Goal: Task Accomplishment & Management: Use online tool/utility

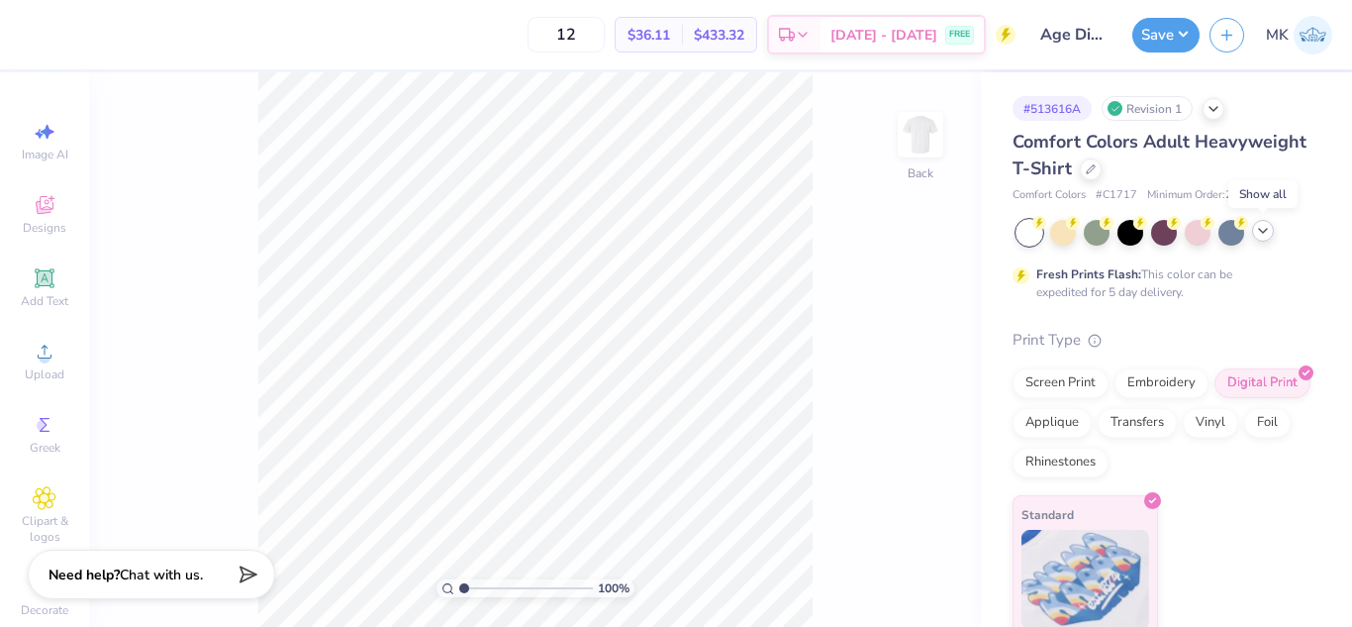
click at [1262, 227] on icon at bounding box center [1263, 231] width 16 height 16
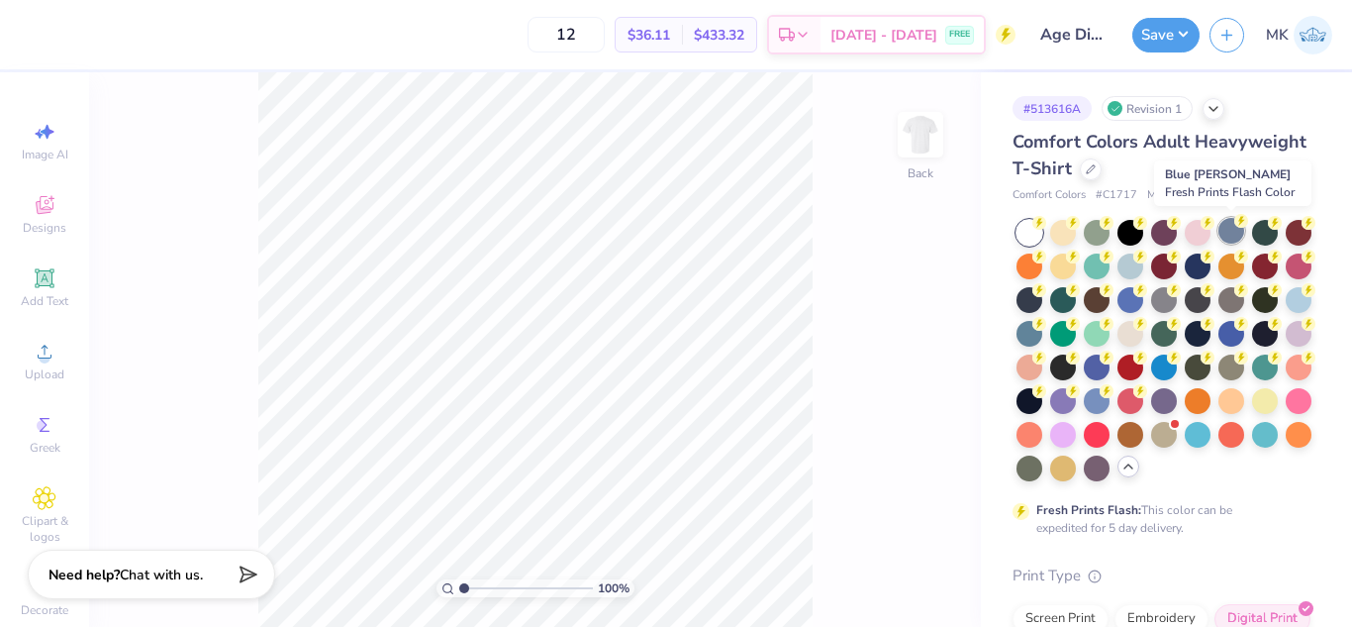
click at [1235, 232] on div at bounding box center [1232, 231] width 26 height 26
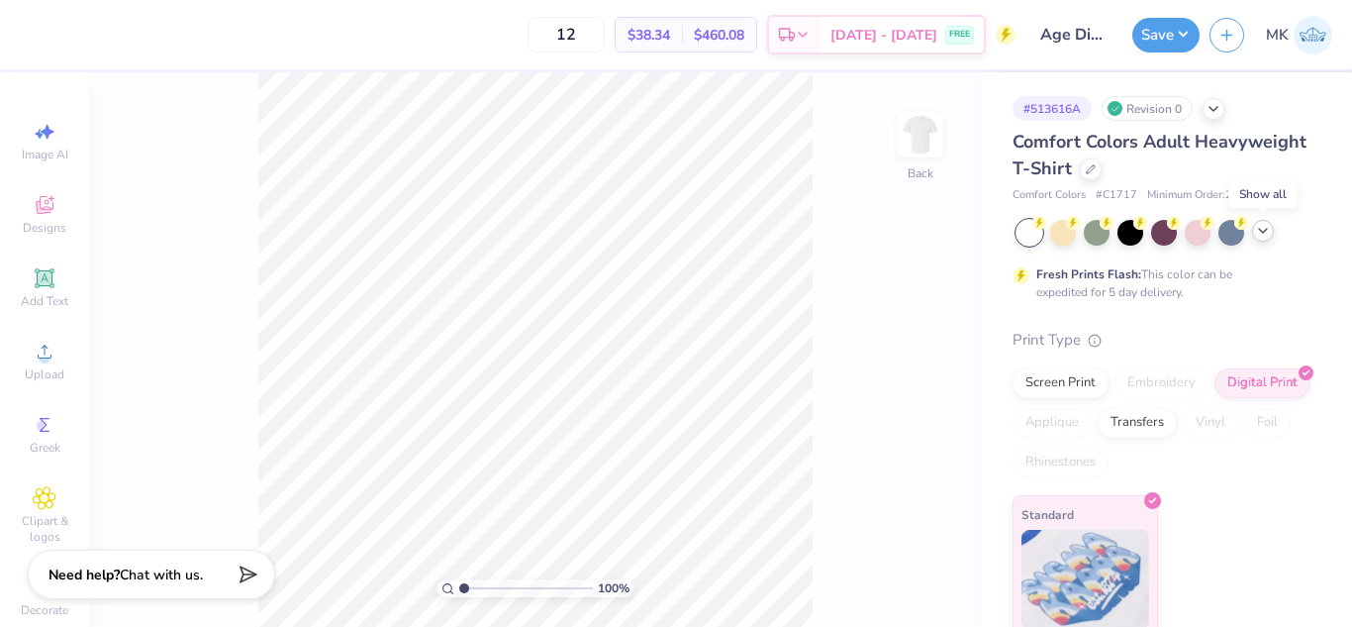
click at [1264, 229] on icon at bounding box center [1263, 231] width 16 height 16
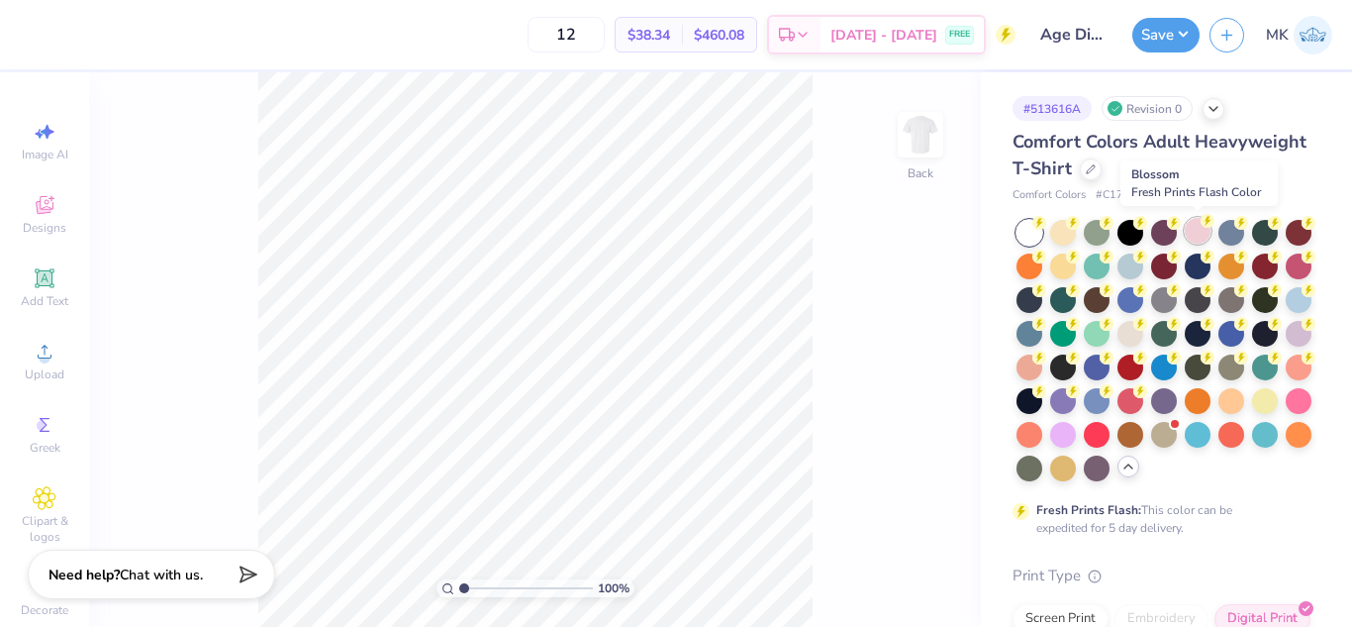
click at [1199, 233] on div at bounding box center [1198, 231] width 26 height 26
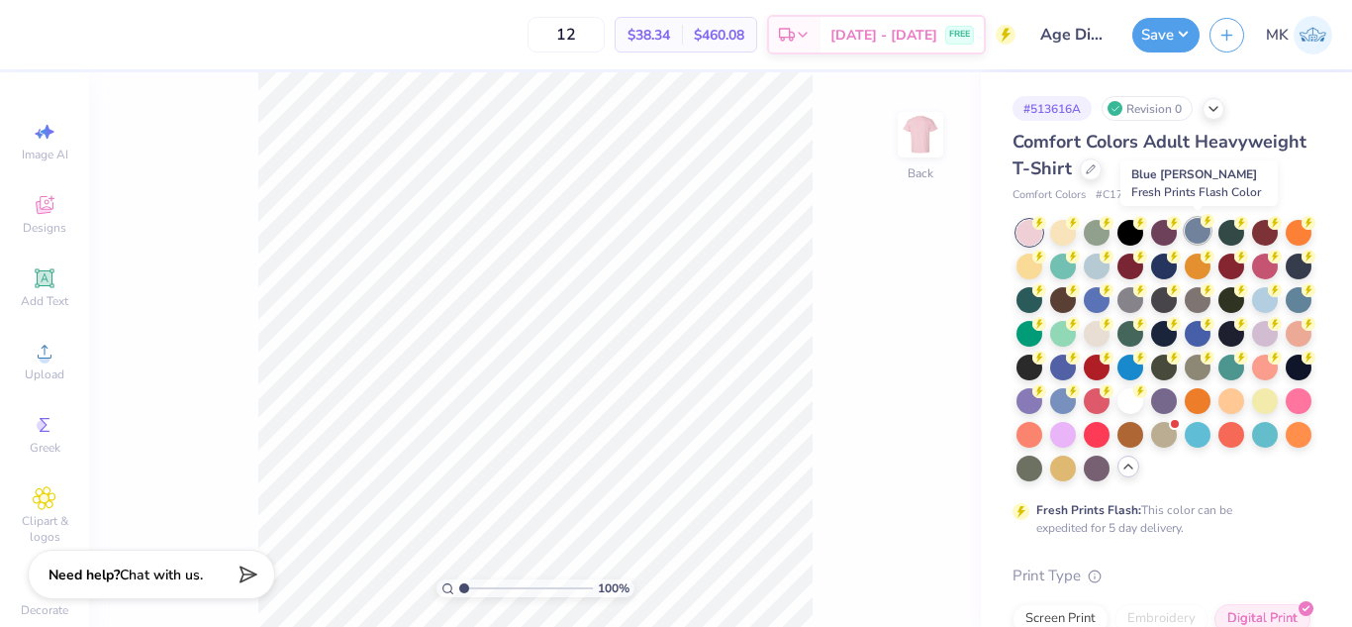
click at [1189, 229] on div at bounding box center [1198, 231] width 26 height 26
click at [1252, 311] on div at bounding box center [1265, 298] width 26 height 26
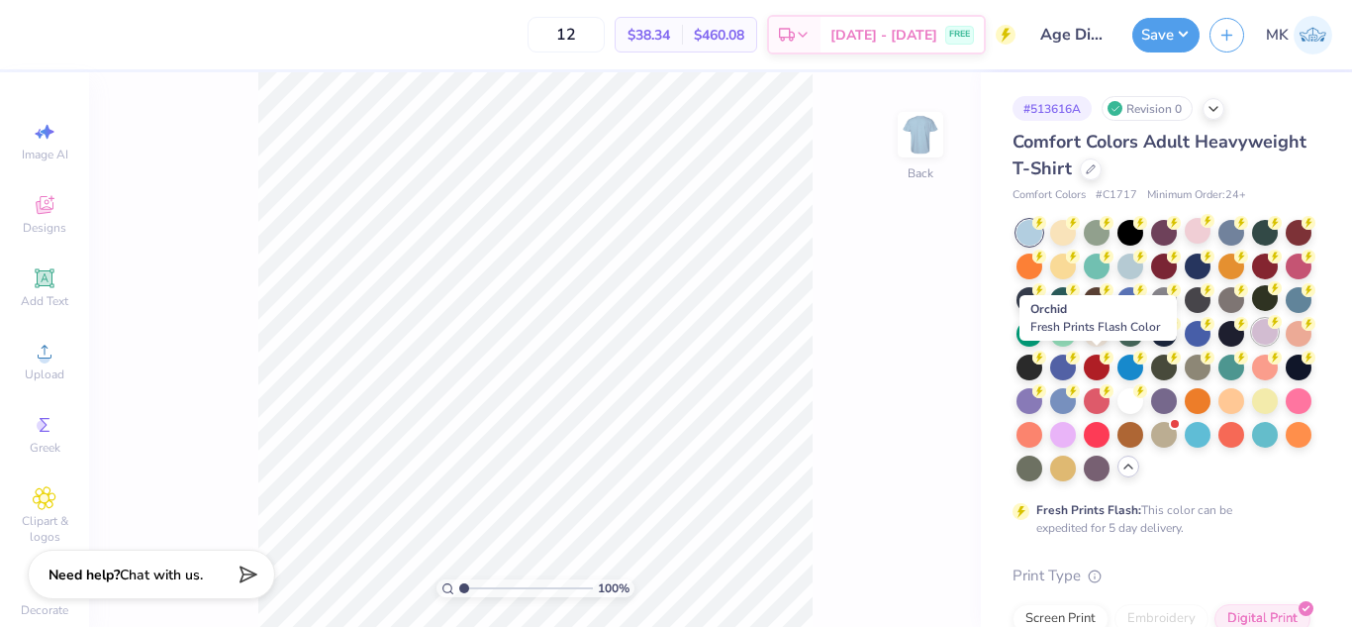
click at [1252, 344] on div at bounding box center [1265, 332] width 26 height 26
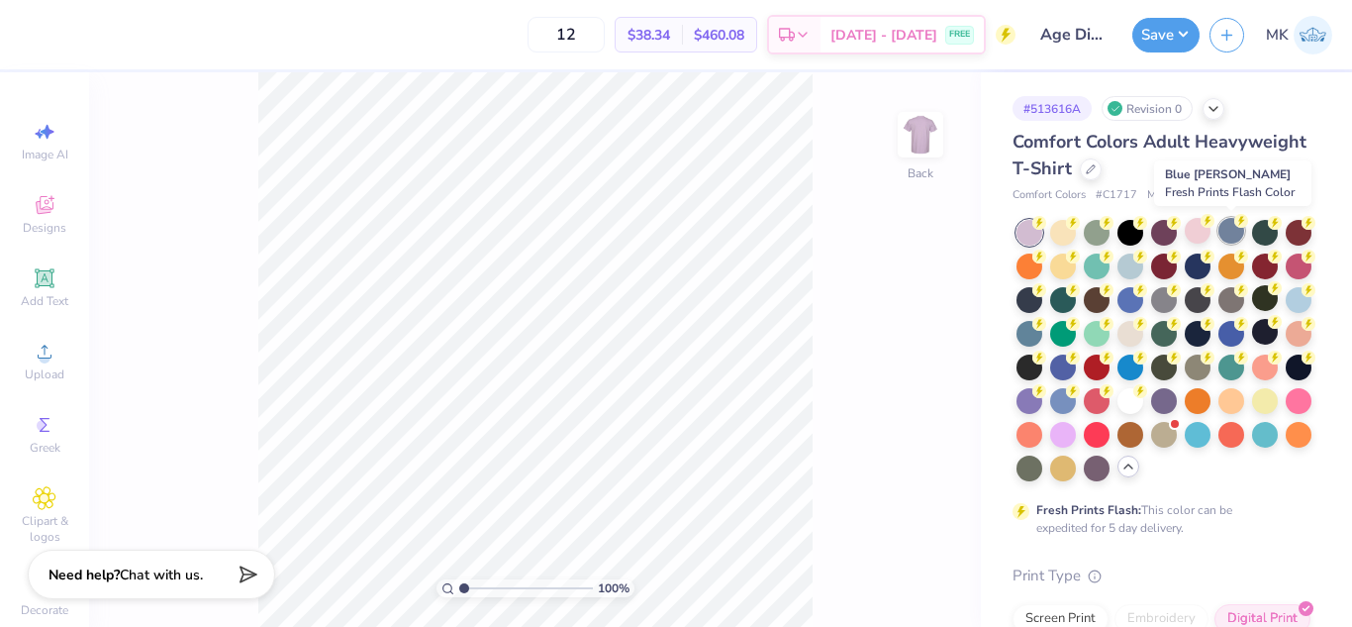
click at [1229, 232] on div at bounding box center [1232, 231] width 26 height 26
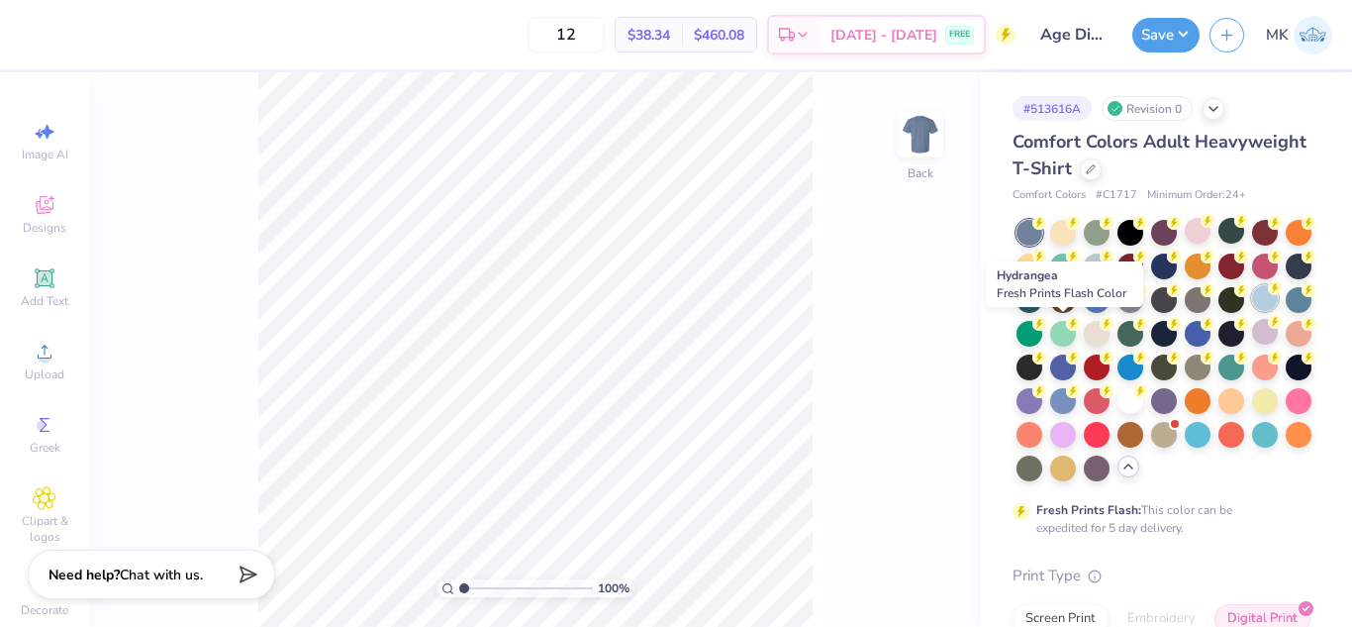
click at [1252, 311] on div at bounding box center [1265, 298] width 26 height 26
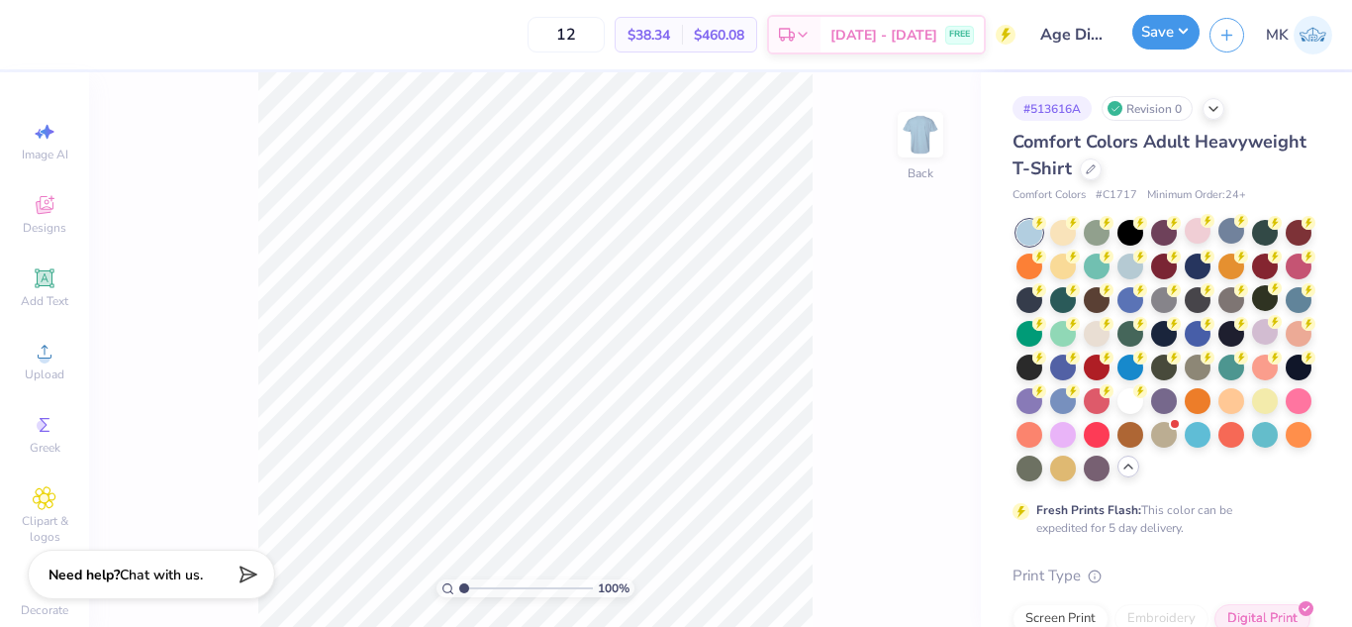
click at [1160, 29] on button "Save" at bounding box center [1165, 32] width 67 height 35
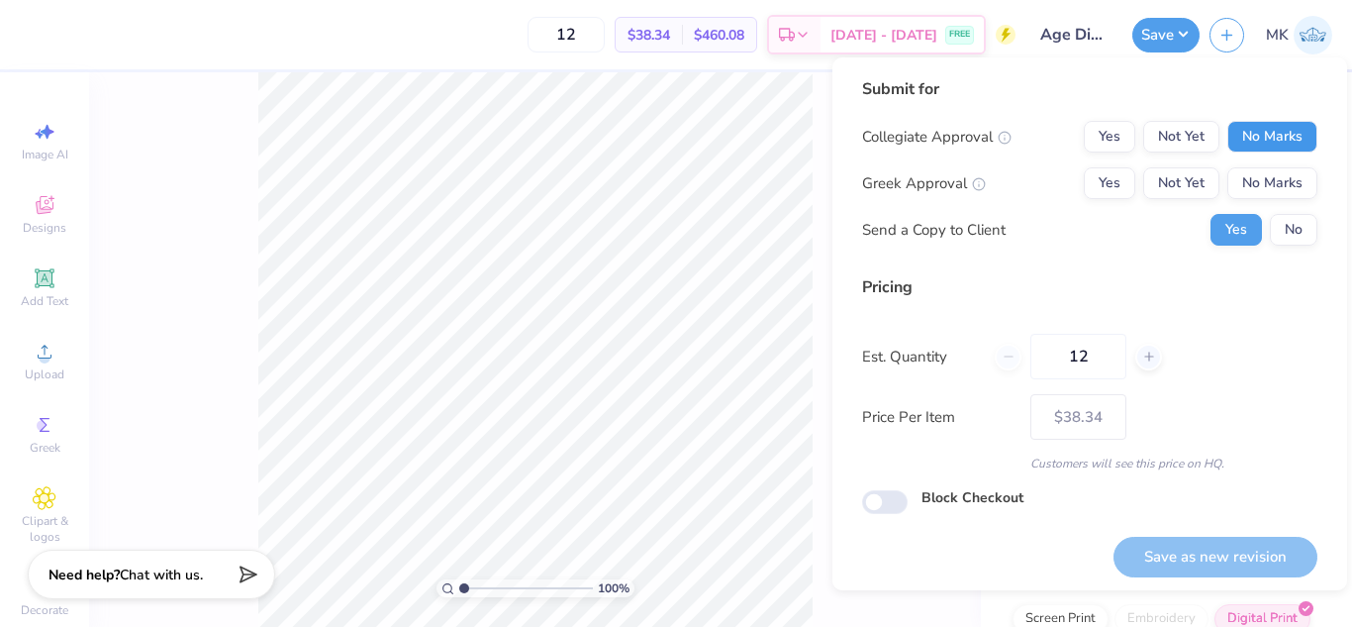
click at [1262, 128] on button "No Marks" at bounding box center [1272, 137] width 90 height 32
click at [1263, 188] on button "No Marks" at bounding box center [1272, 183] width 90 height 32
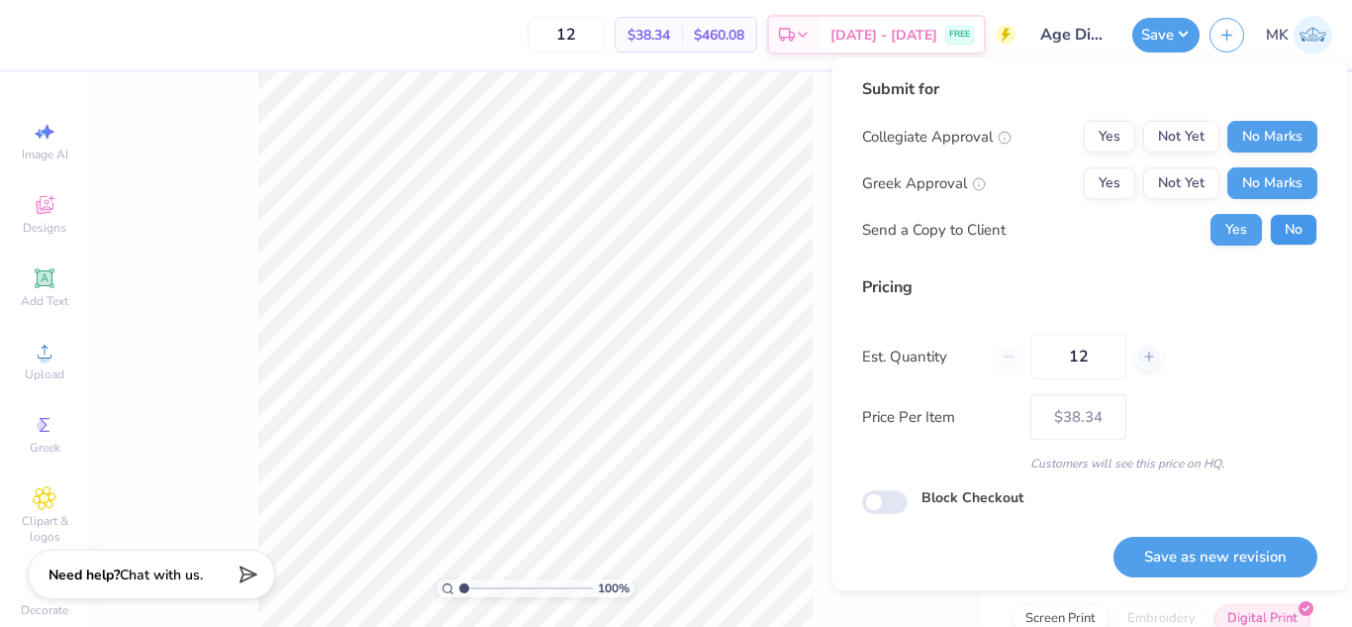
click at [1270, 224] on button "No" at bounding box center [1294, 230] width 48 height 32
click at [1185, 558] on button "Save as new revision" at bounding box center [1216, 557] width 204 height 41
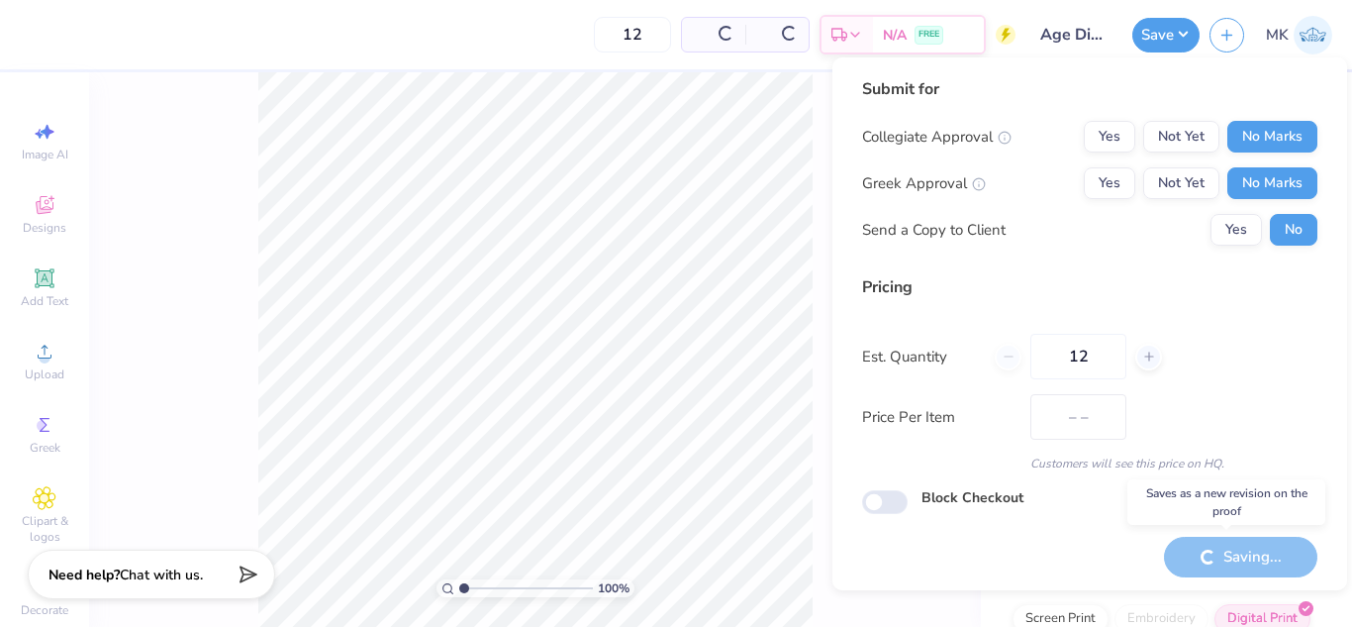
type input "$38.34"
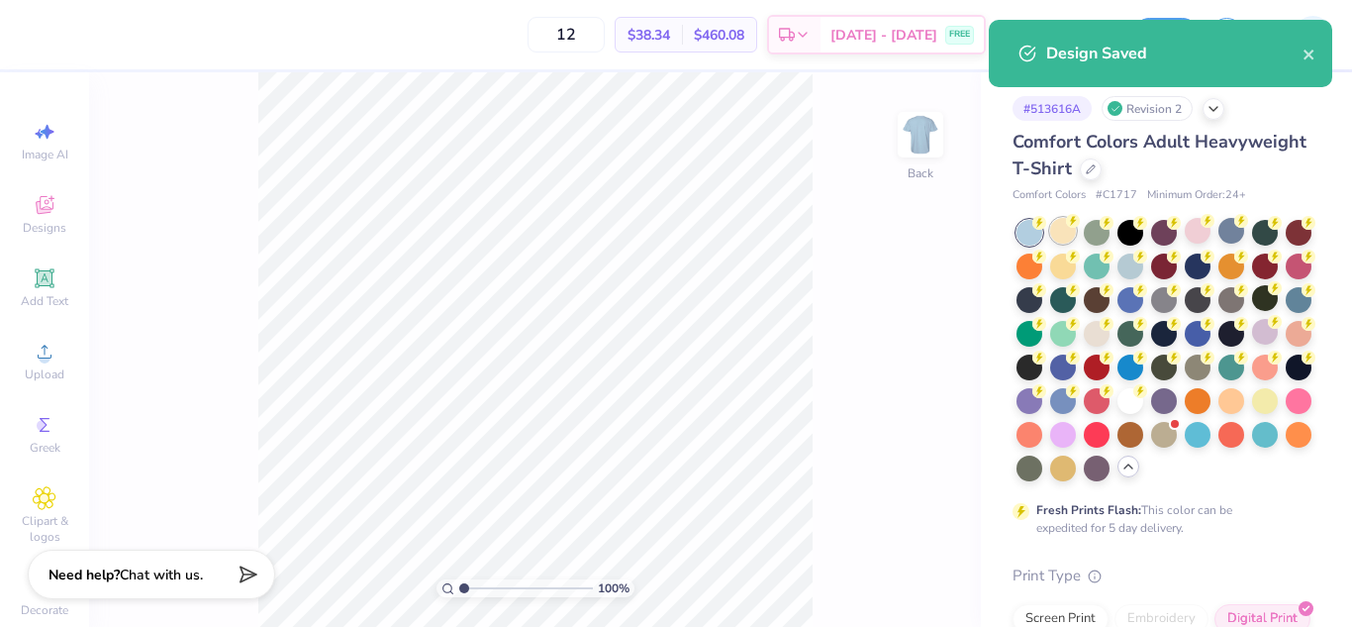
click at [1067, 230] on div at bounding box center [1063, 231] width 26 height 26
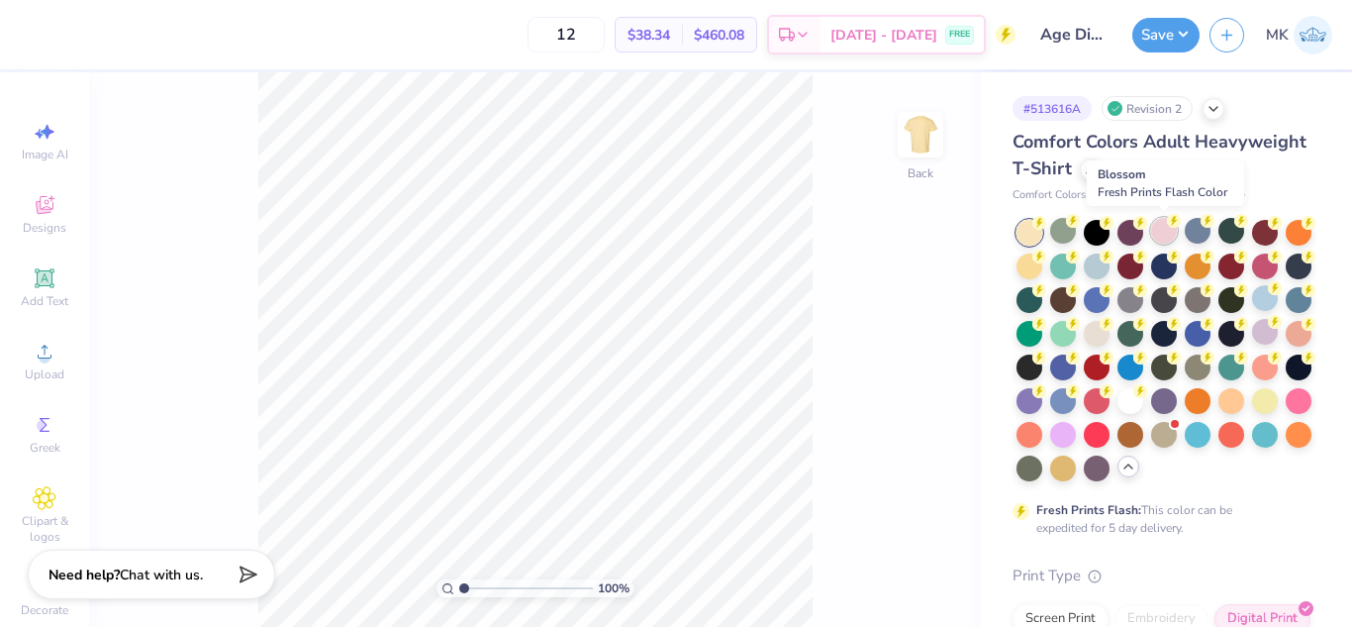
click at [1166, 235] on div at bounding box center [1164, 231] width 26 height 26
click at [1110, 333] on div at bounding box center [1097, 332] width 26 height 26
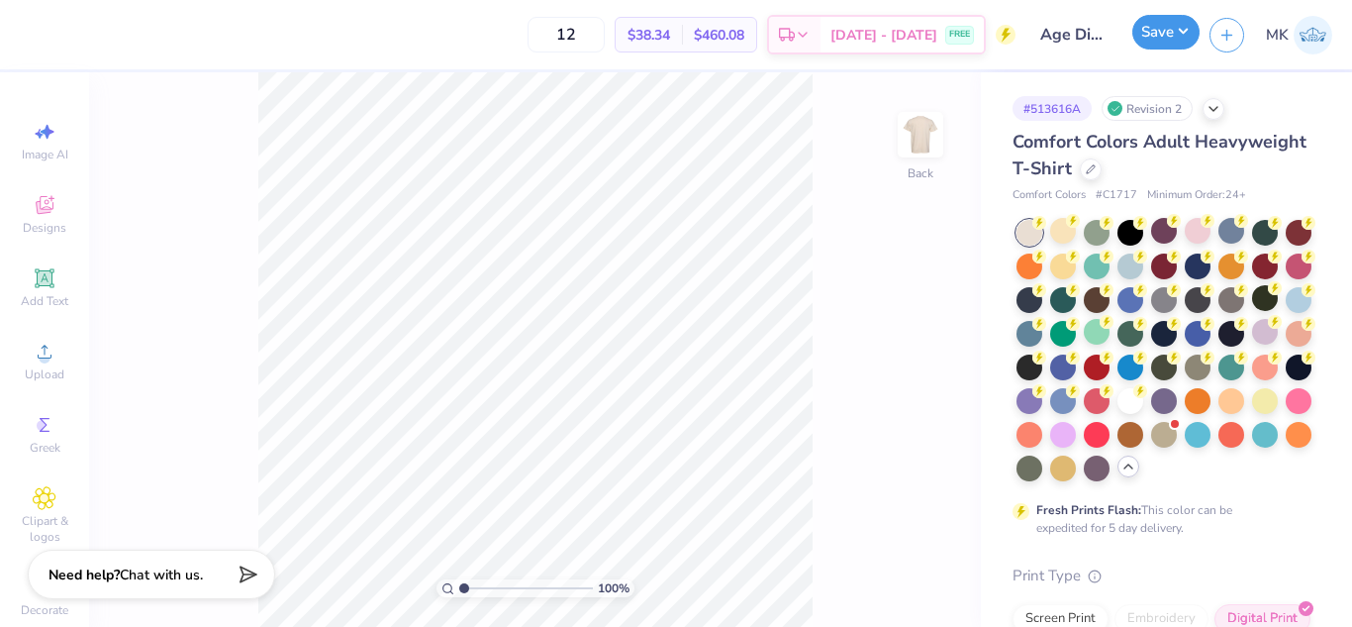
click at [1151, 21] on button "Save" at bounding box center [1165, 32] width 67 height 35
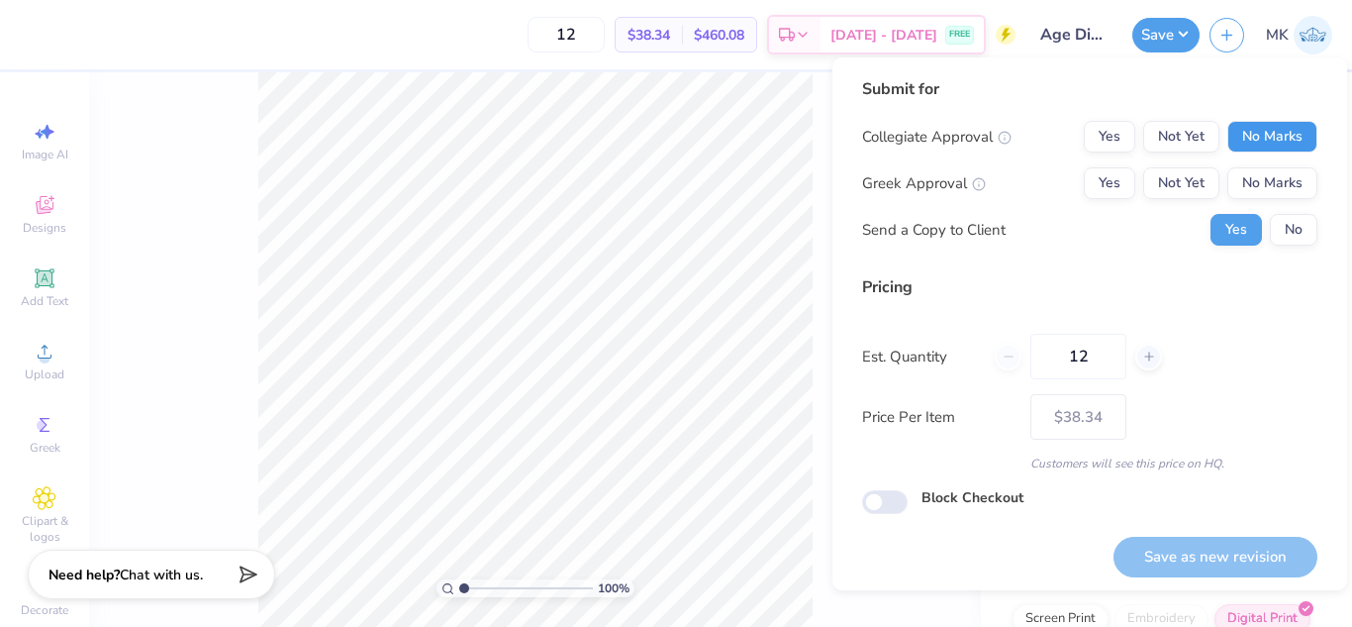
click at [1261, 135] on button "No Marks" at bounding box center [1272, 137] width 90 height 32
drag, startPoint x: 1264, startPoint y: 165, endPoint x: 1268, endPoint y: 186, distance: 21.2
click at [1268, 186] on button "No Marks" at bounding box center [1272, 183] width 90 height 32
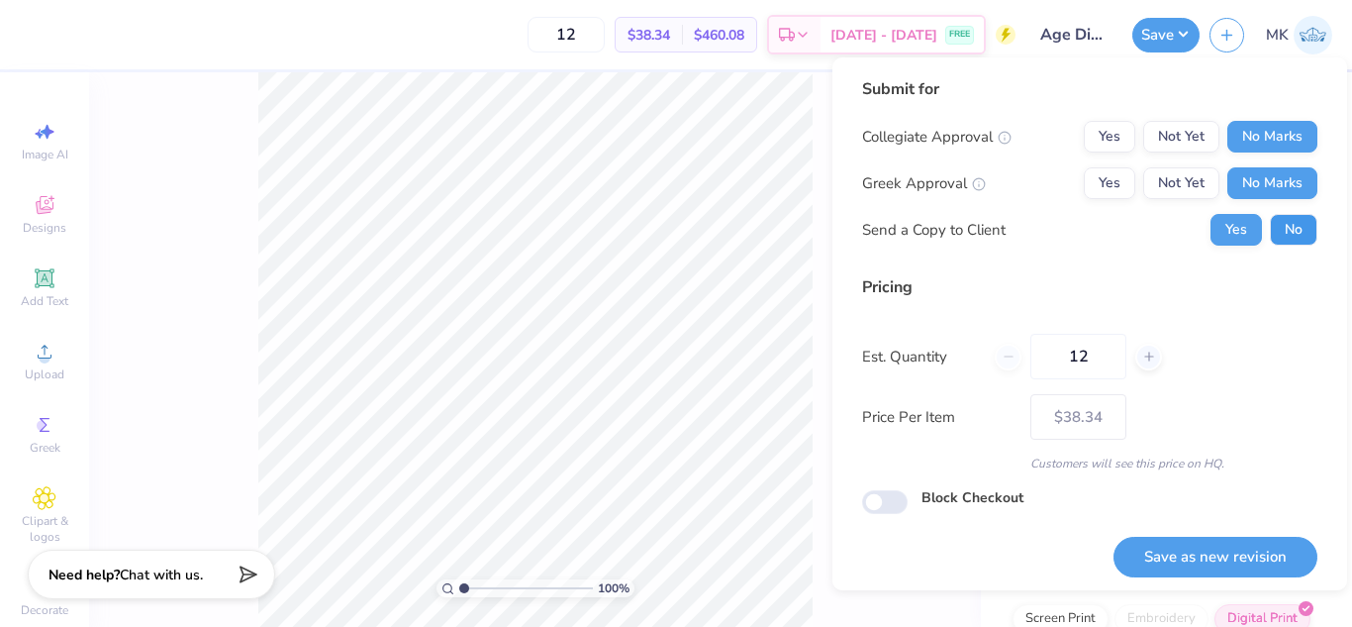
click at [1274, 223] on button "No" at bounding box center [1294, 230] width 48 height 32
click at [1167, 552] on button "Save as new revision" at bounding box center [1216, 557] width 204 height 41
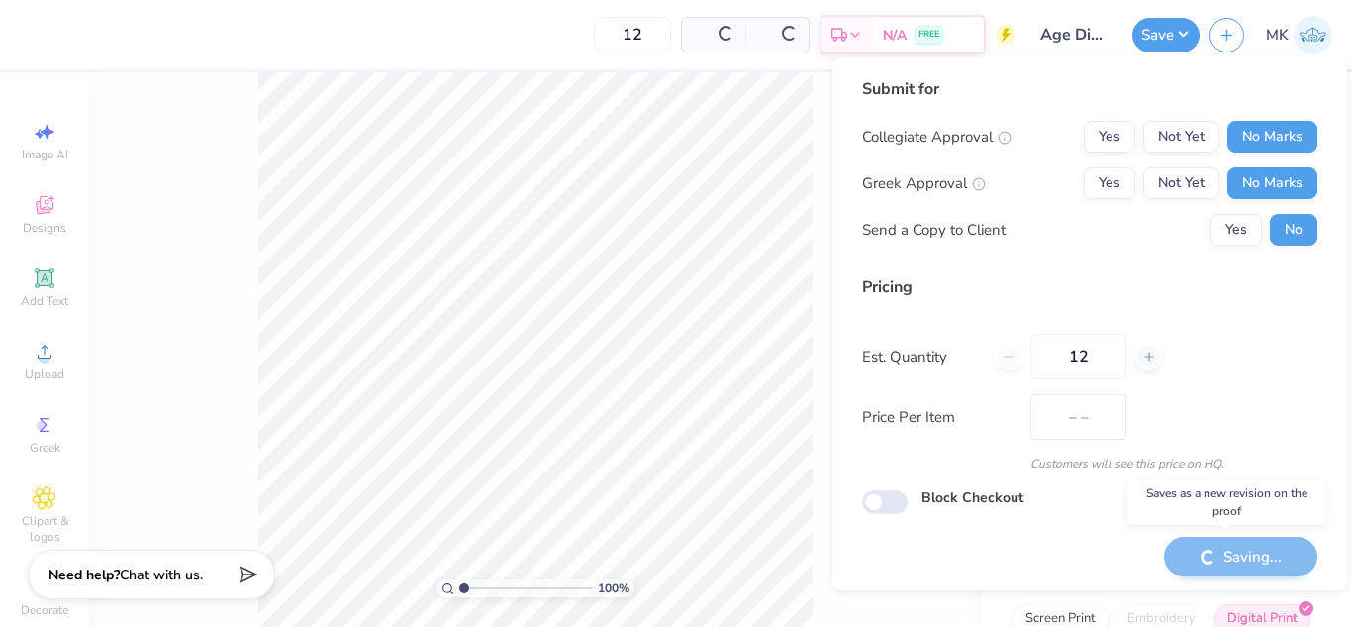
type input "$38.34"
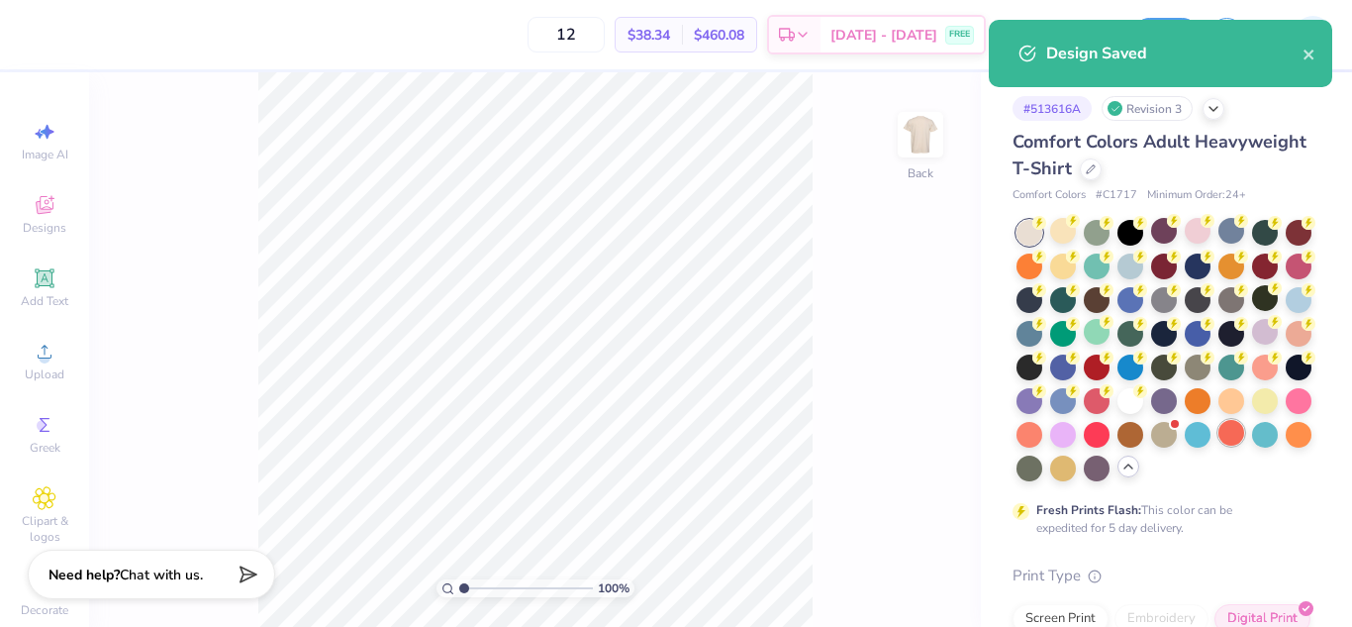
click at [1219, 445] on div at bounding box center [1232, 433] width 26 height 26
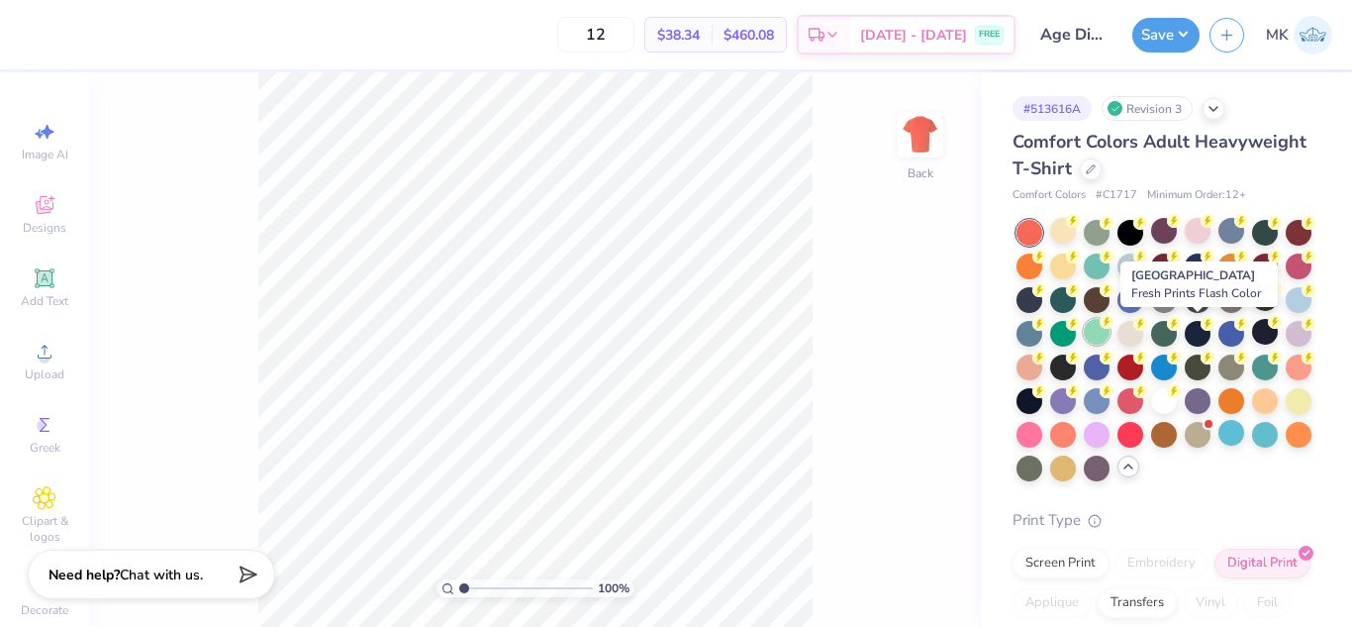
click at [1110, 340] on div at bounding box center [1097, 332] width 26 height 26
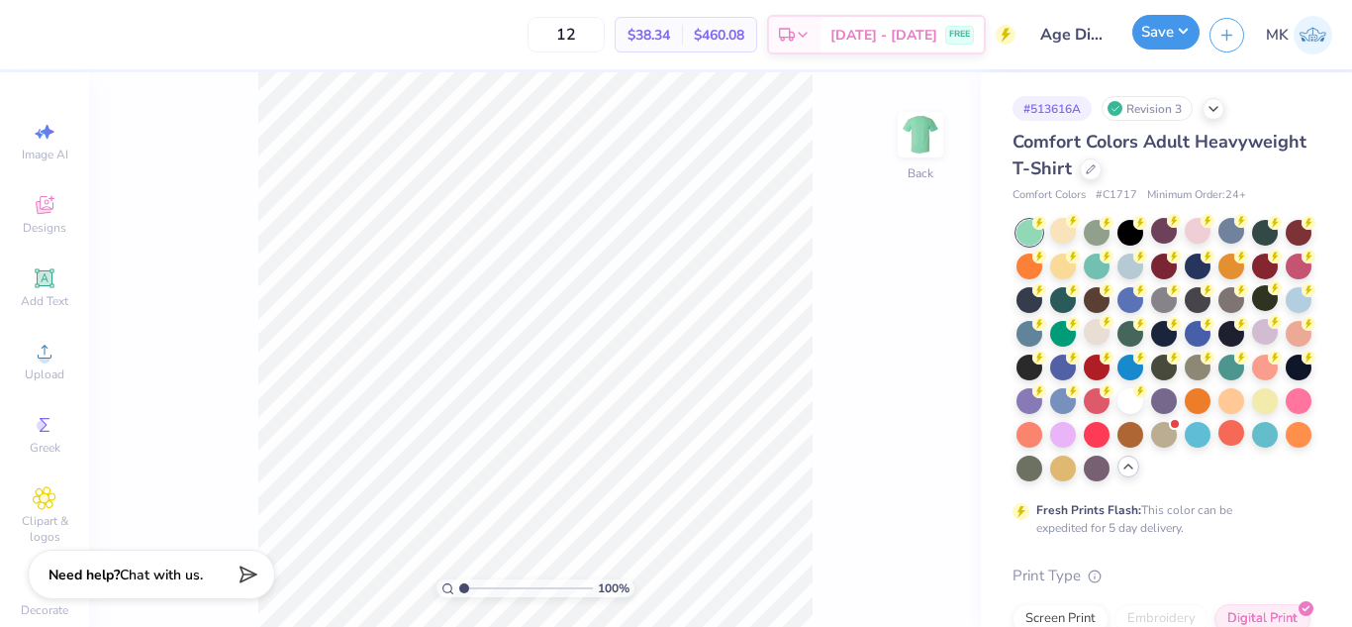
click at [1160, 40] on button "Save" at bounding box center [1165, 32] width 67 height 35
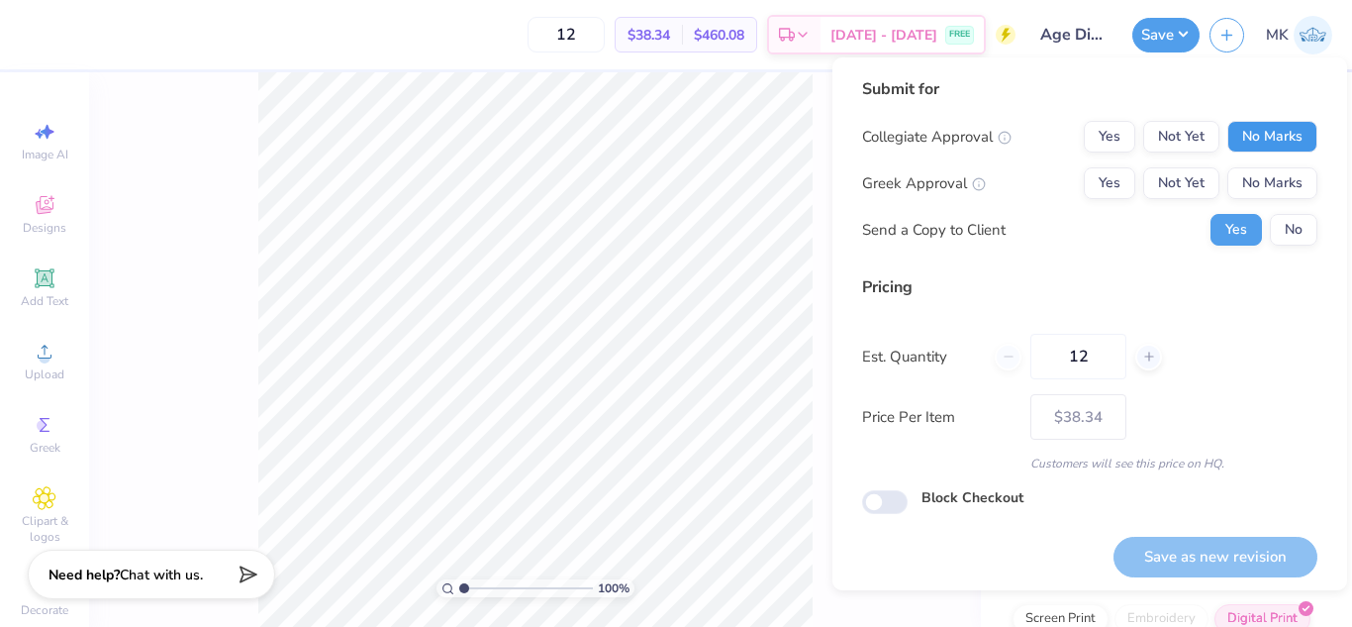
click at [1252, 140] on button "No Marks" at bounding box center [1272, 137] width 90 height 32
click at [1273, 178] on button "No Marks" at bounding box center [1272, 183] width 90 height 32
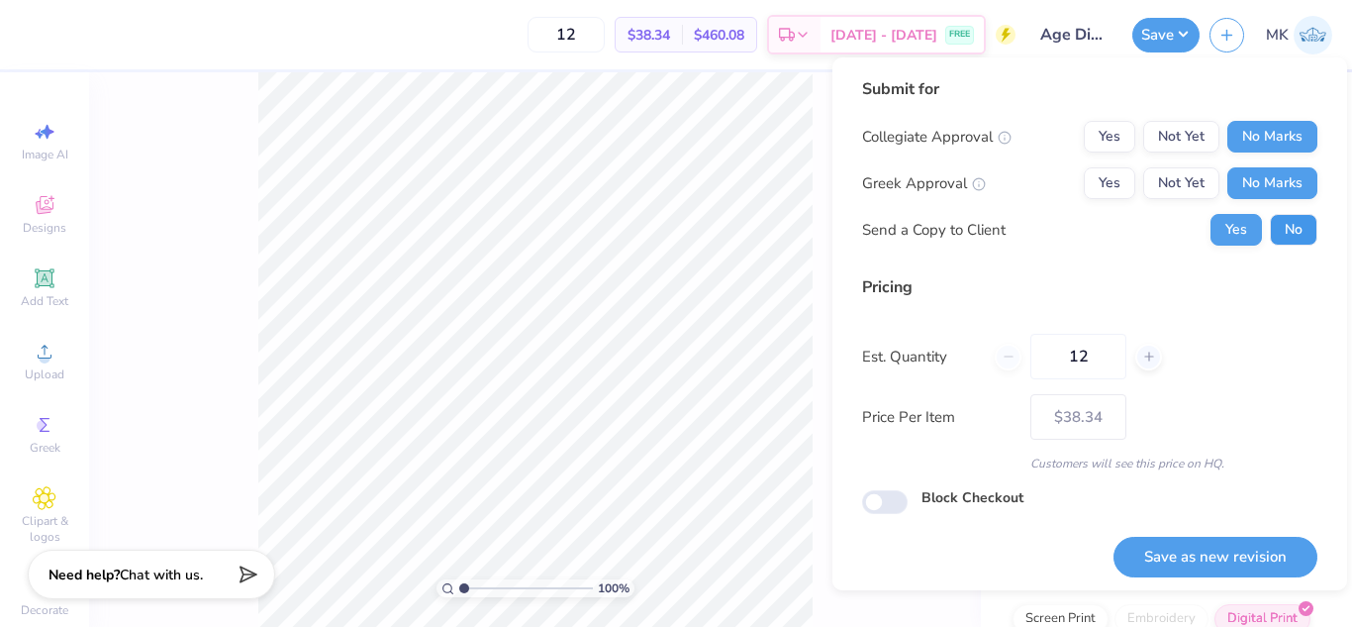
click at [1281, 225] on button "No" at bounding box center [1294, 230] width 48 height 32
click at [1189, 555] on button "Save as new revision" at bounding box center [1216, 557] width 204 height 41
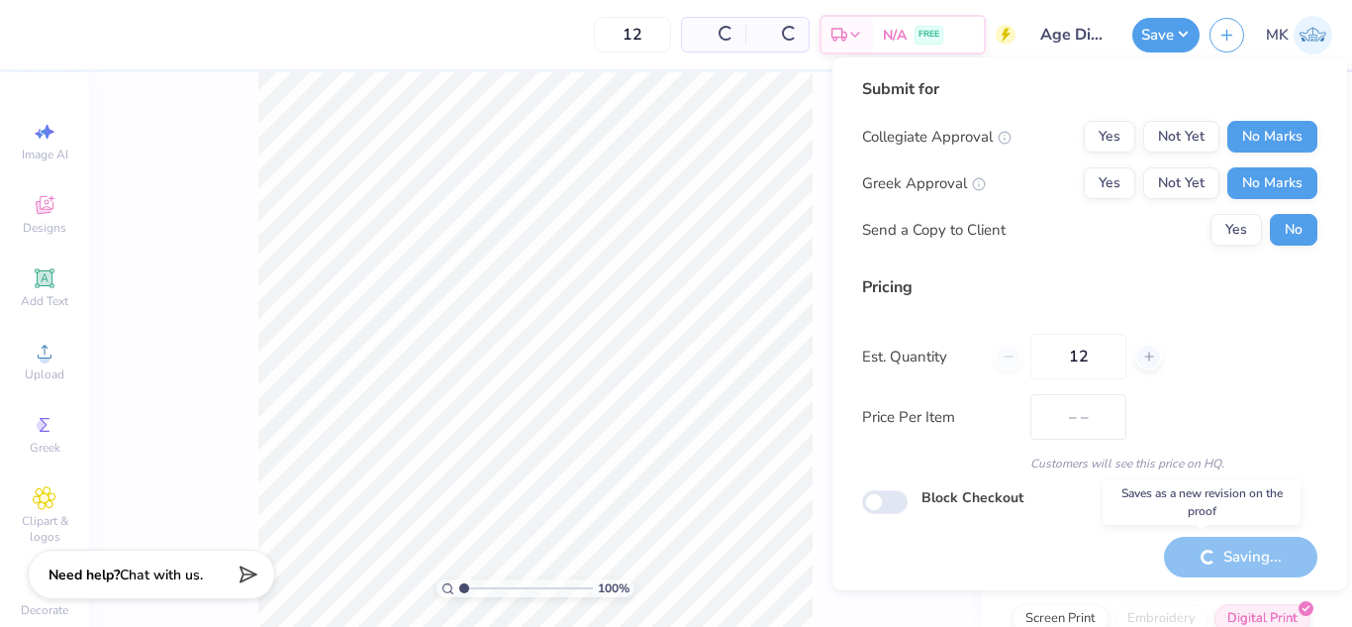
type input "$38.34"
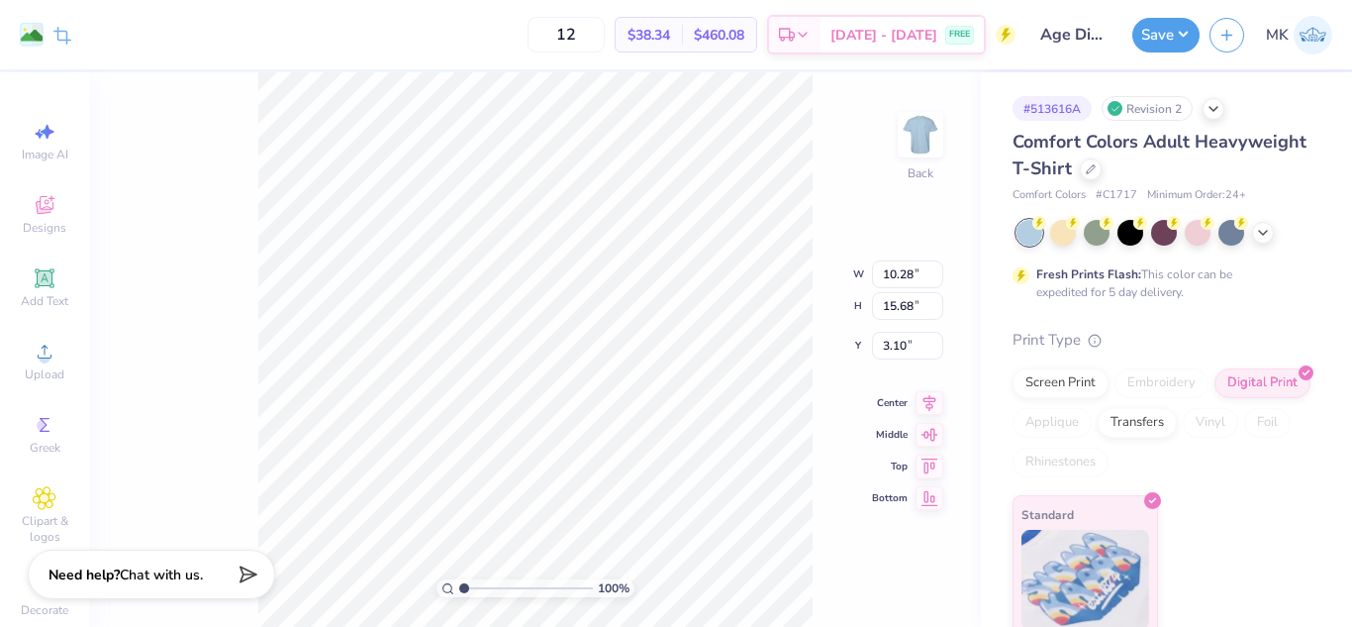
type input "4.80"
type input "7.33"
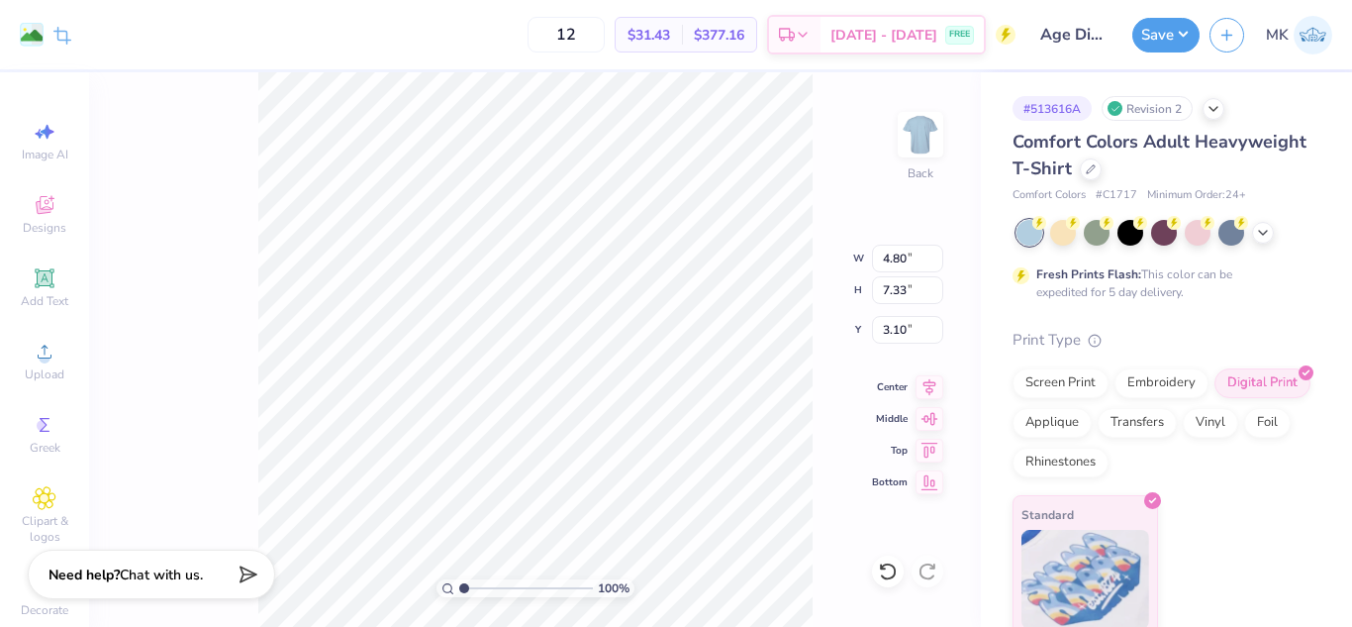
type input "3.00"
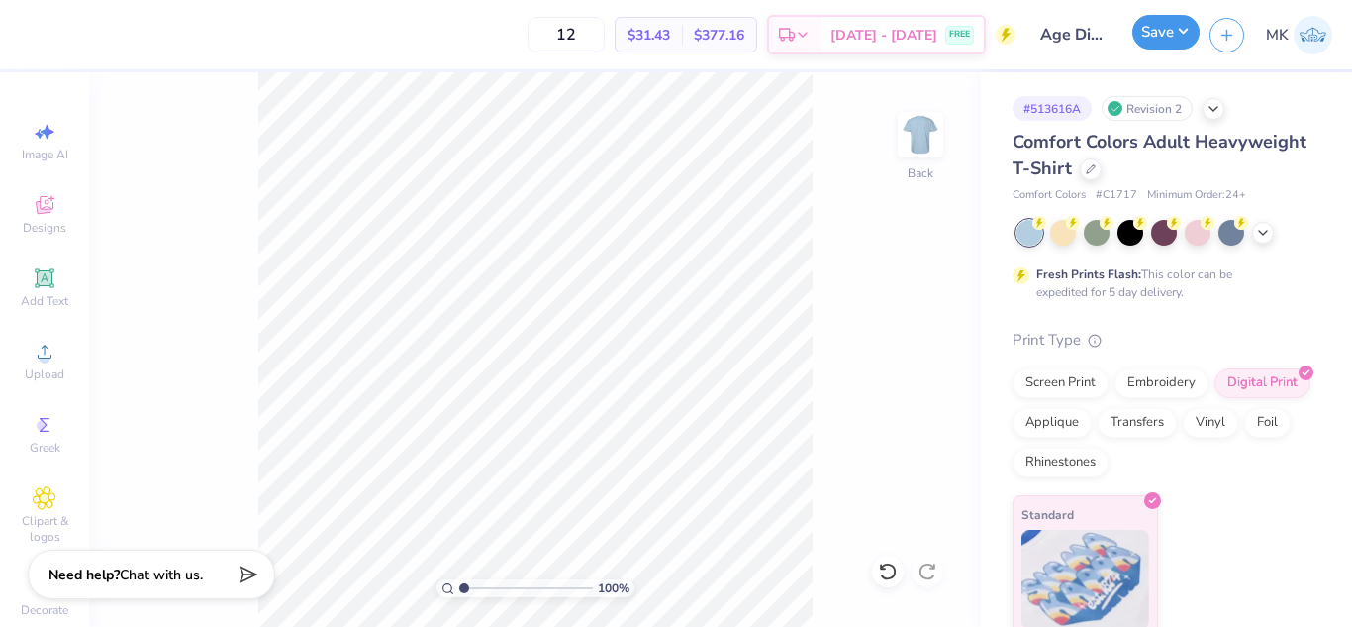
click at [1162, 35] on button "Save" at bounding box center [1165, 32] width 67 height 35
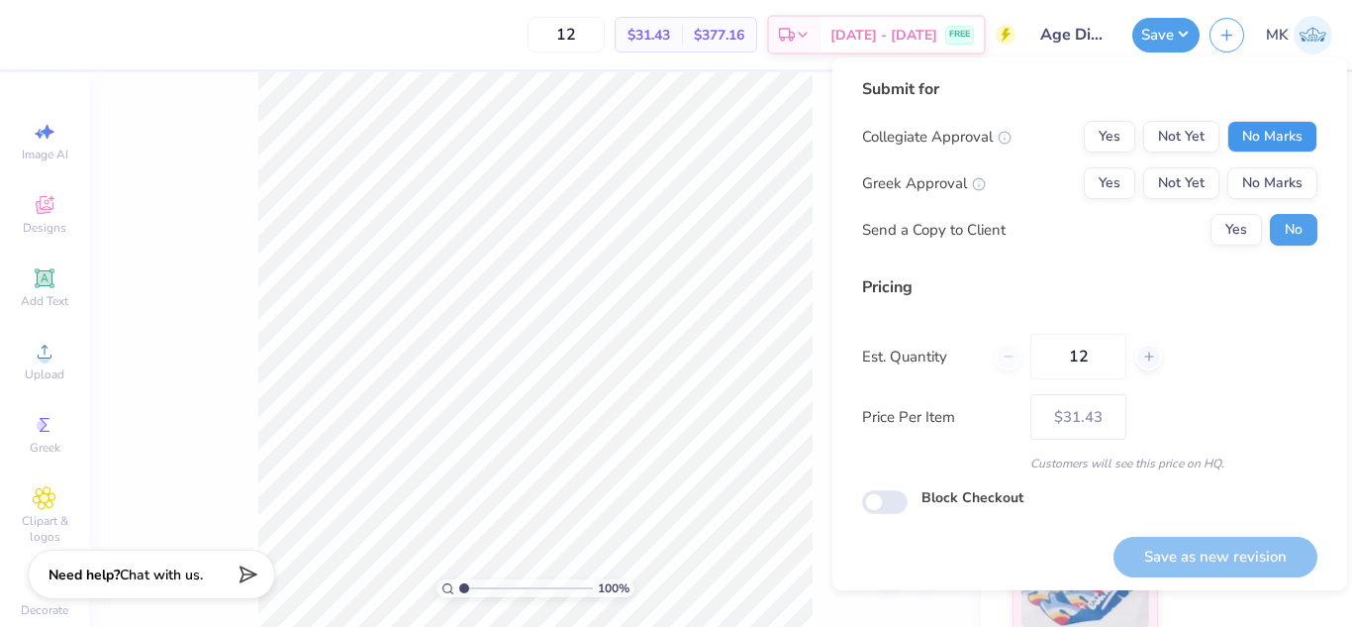
click at [1239, 142] on button "No Marks" at bounding box center [1272, 137] width 90 height 32
click at [1250, 180] on button "No Marks" at bounding box center [1272, 183] width 90 height 32
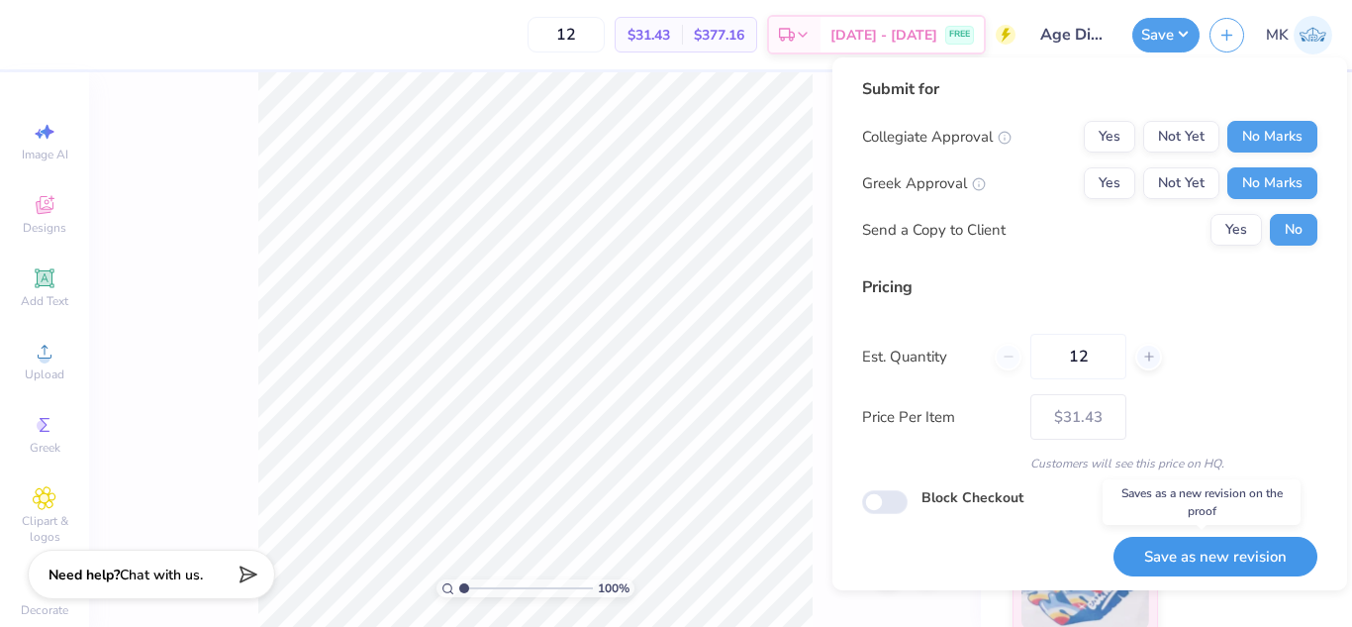
click at [1168, 547] on button "Save as new revision" at bounding box center [1216, 557] width 204 height 41
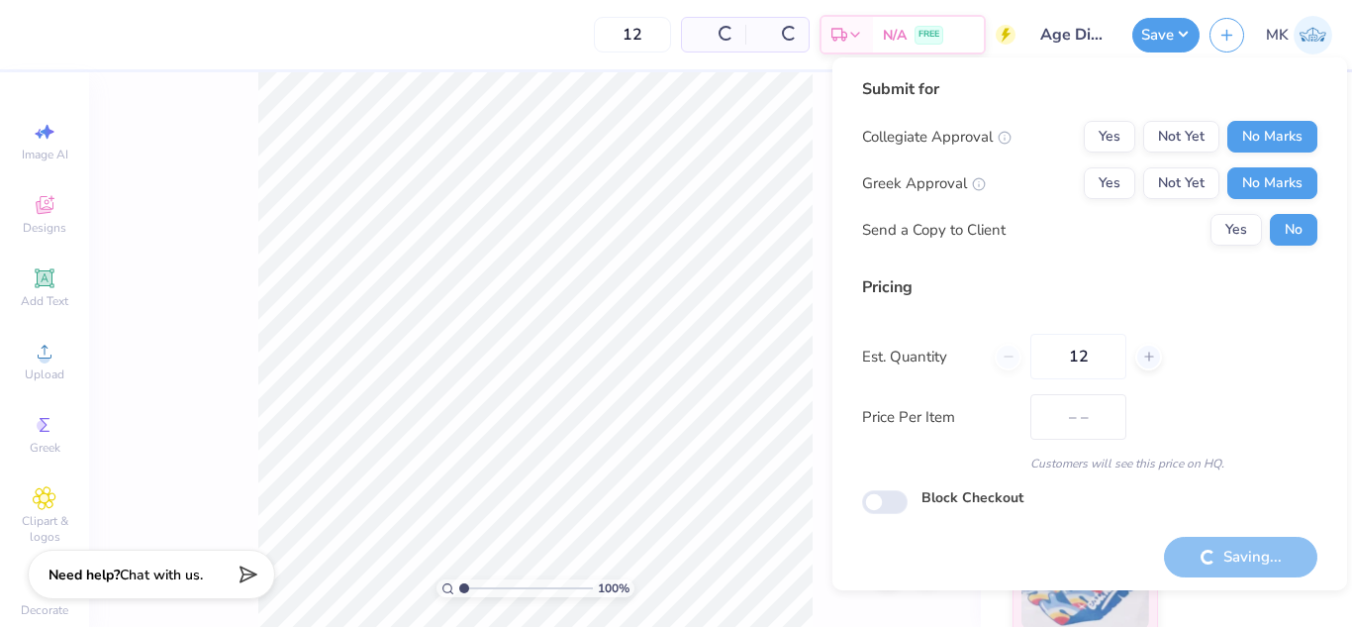
type input "$31.43"
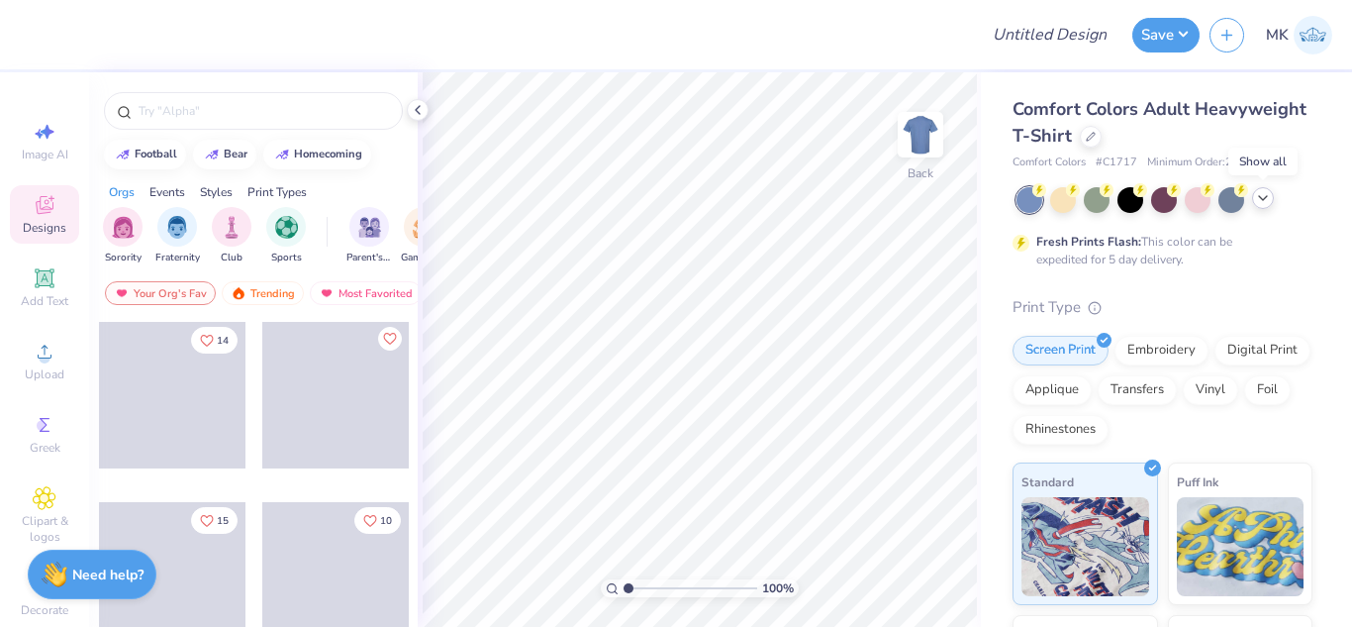
click at [1257, 202] on icon at bounding box center [1263, 198] width 16 height 16
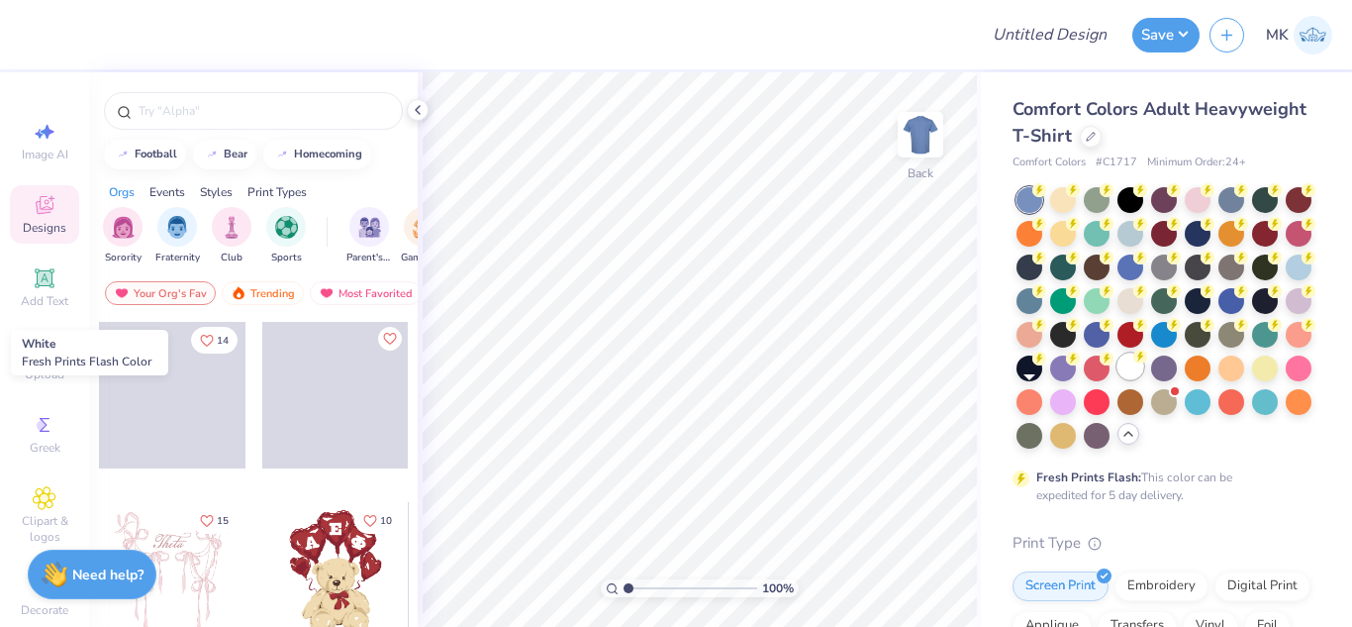
click at [1118, 379] on div at bounding box center [1131, 366] width 26 height 26
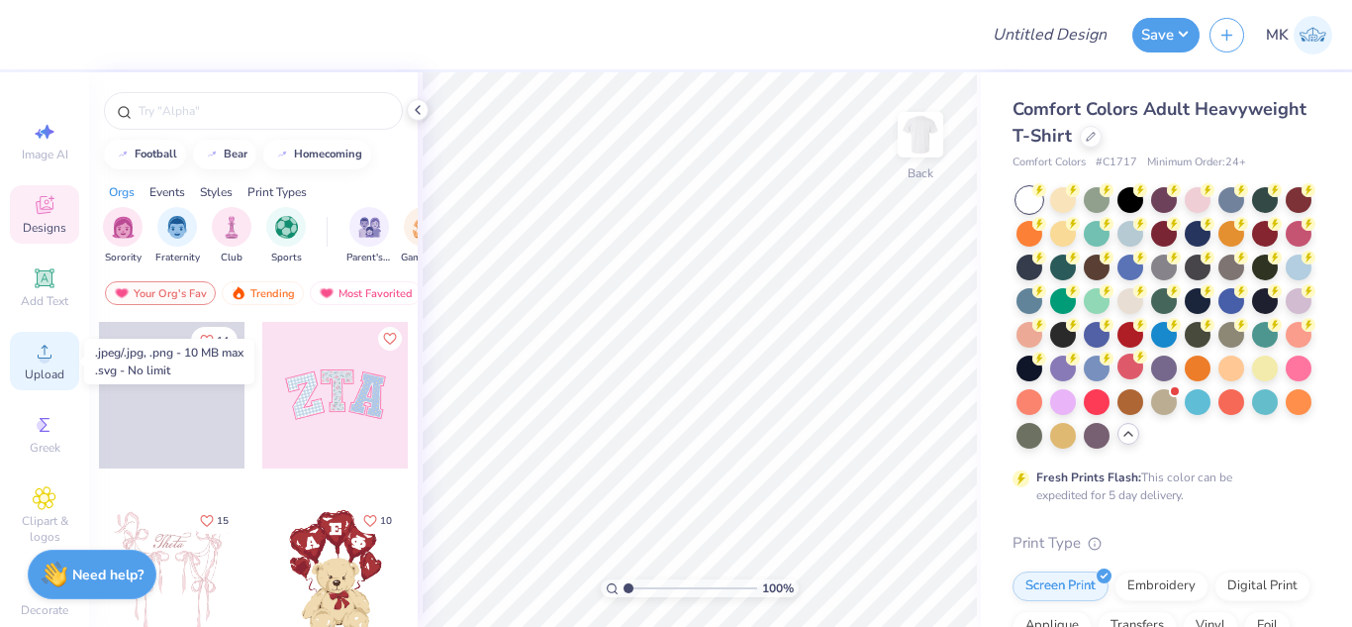
click at [39, 355] on circle at bounding box center [44, 357] width 11 height 11
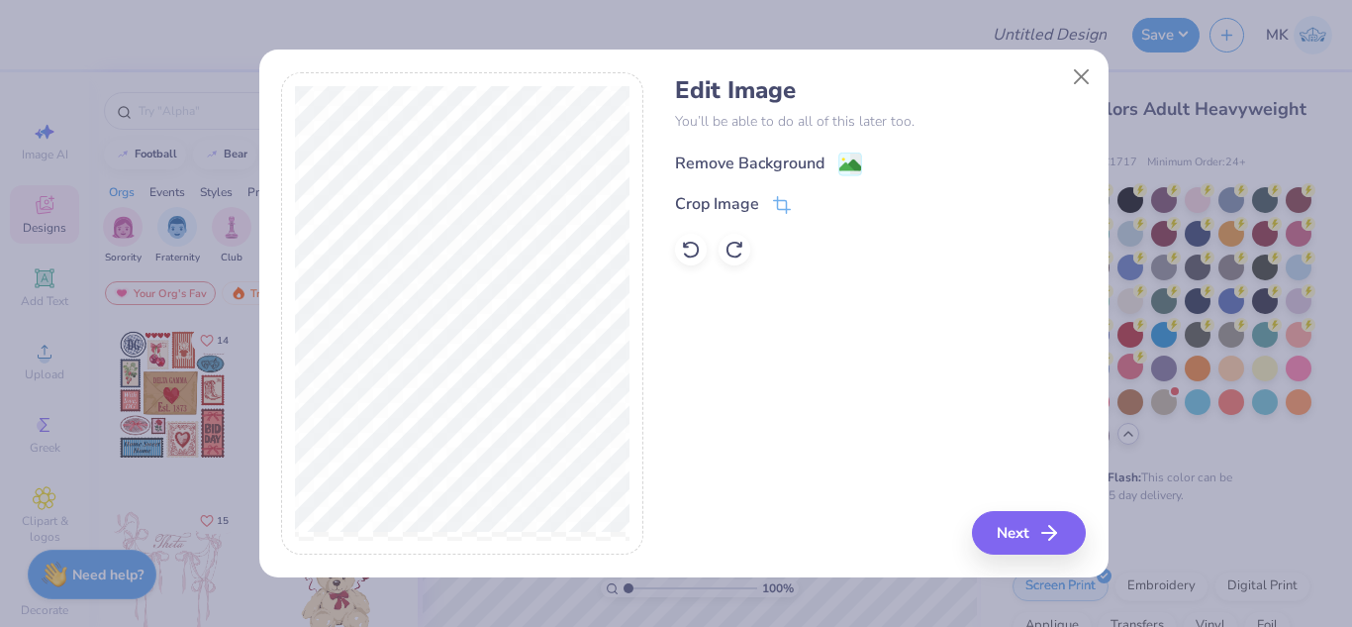
click at [842, 160] on circle at bounding box center [842, 158] width 3 height 3
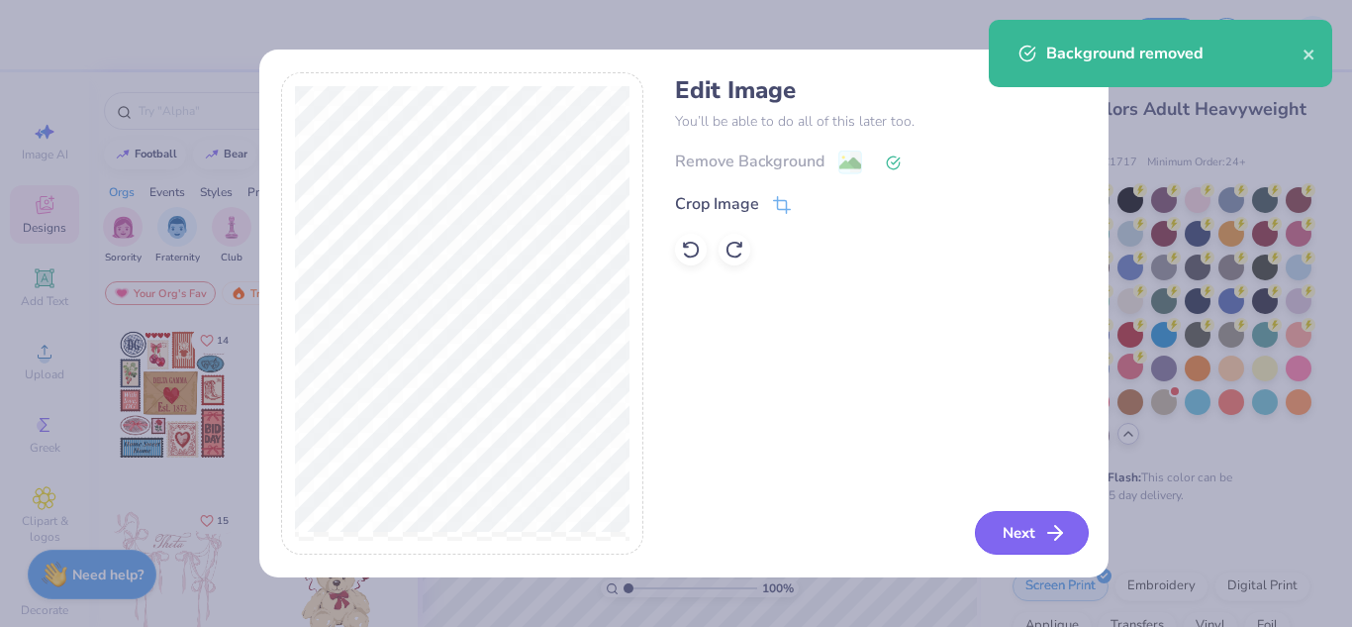
click at [1012, 531] on button "Next" at bounding box center [1032, 533] width 114 height 44
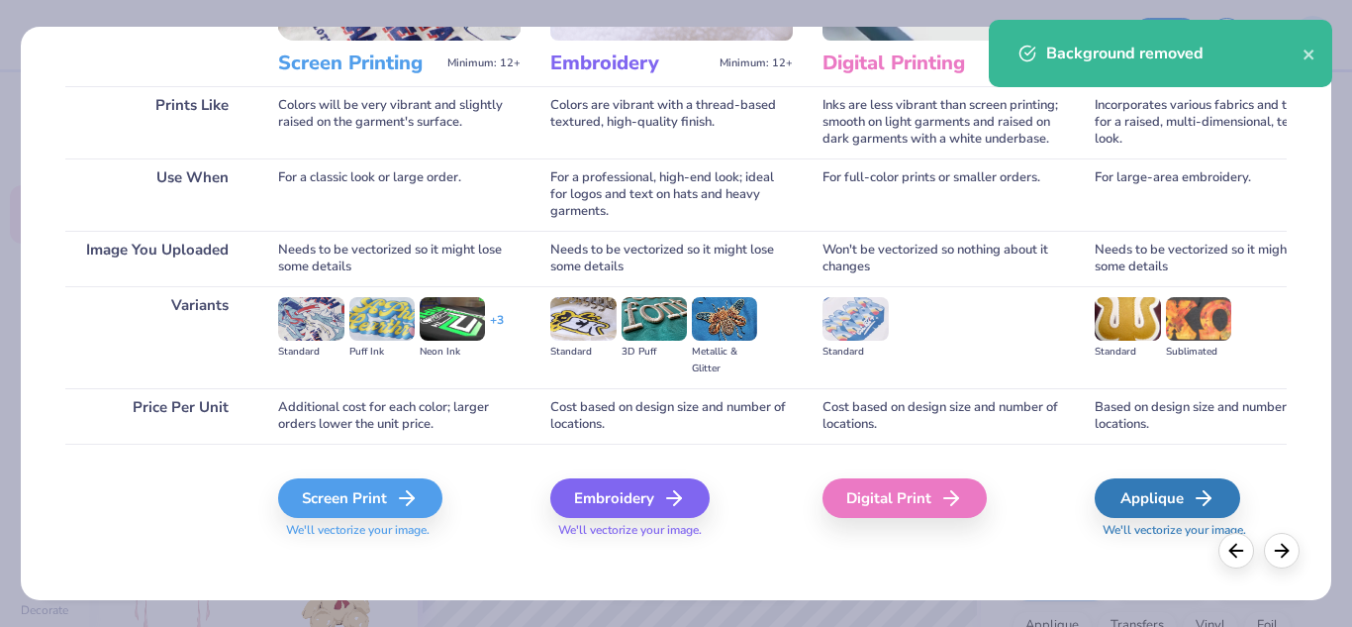
scroll to position [261, 0]
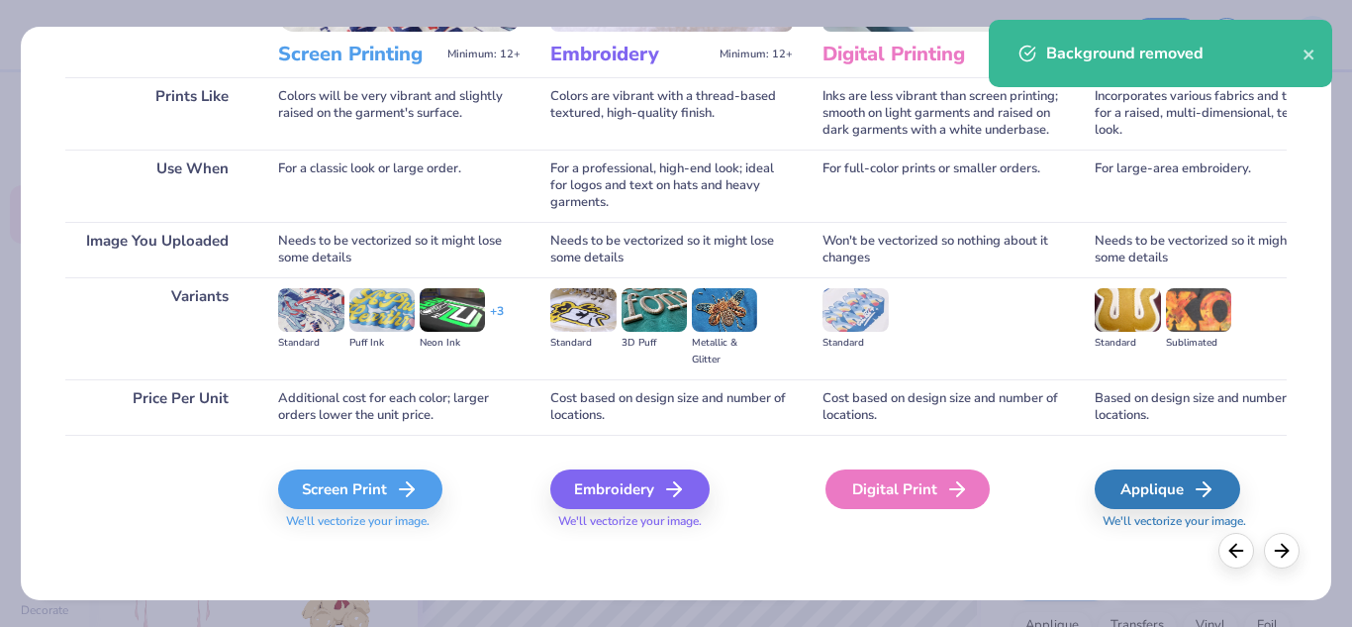
click at [903, 502] on div "Digital Print" at bounding box center [908, 489] width 164 height 40
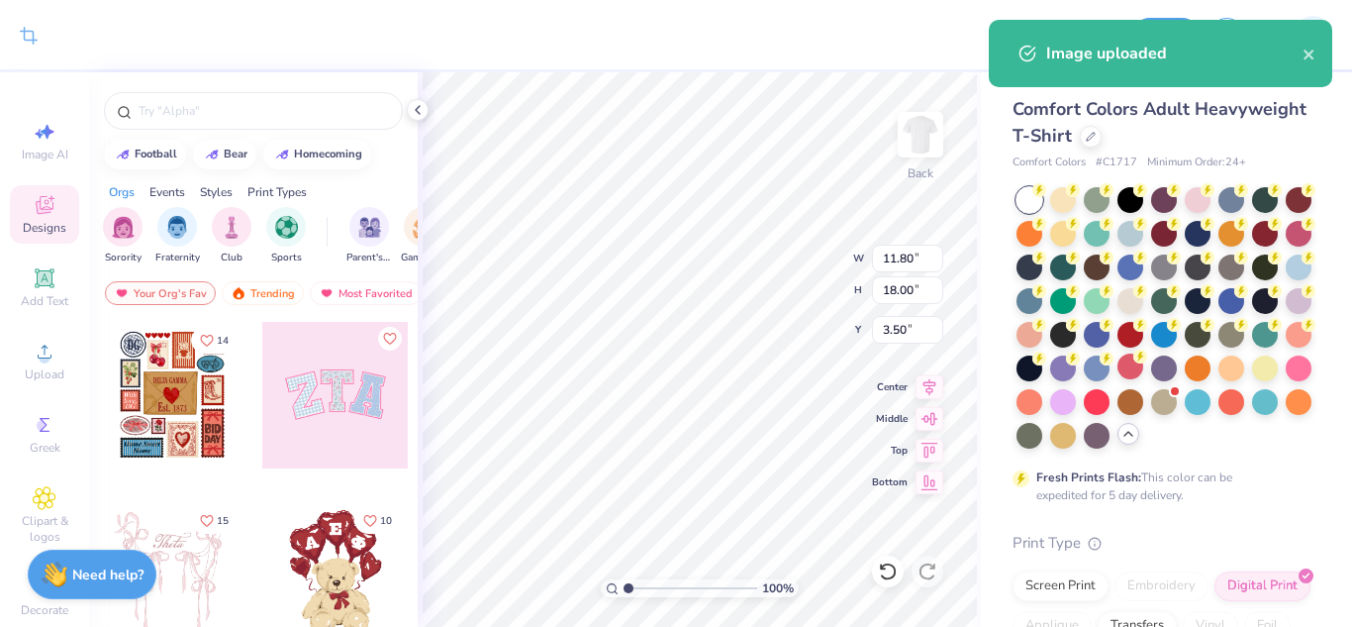
type input "6.86"
type input "10.46"
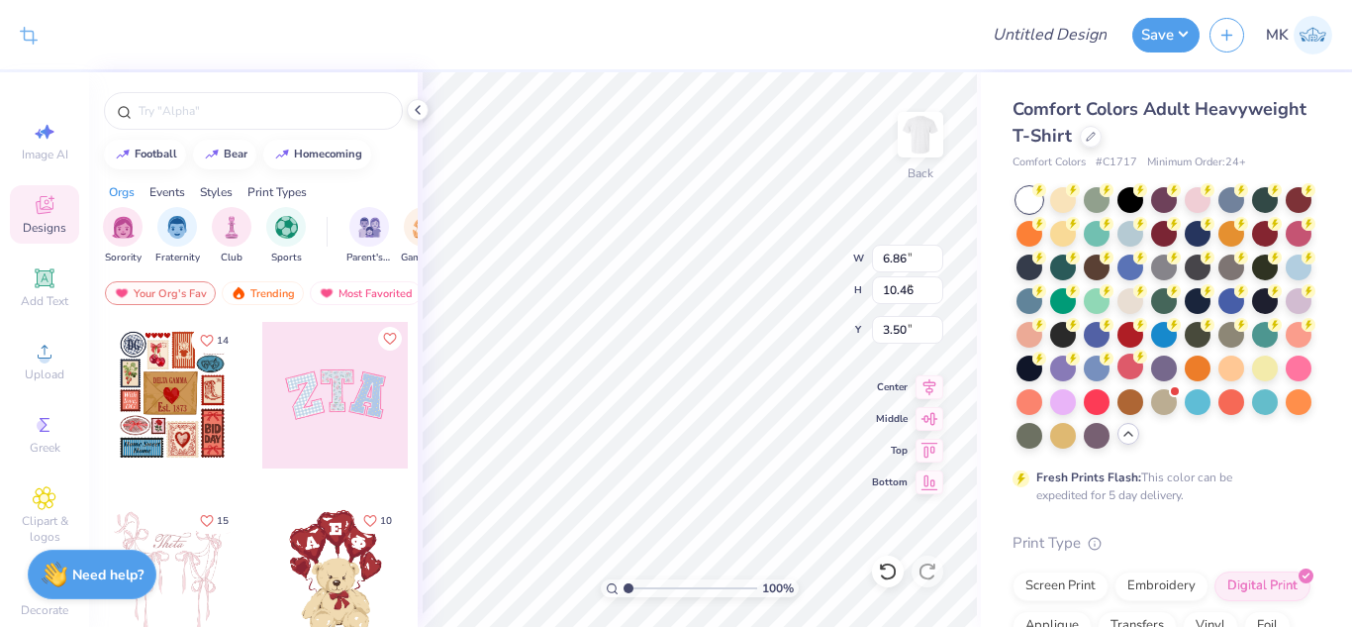
type input "5.31"
type input "8.10"
type input "3.29"
click at [829, 260] on div "100 % Back W 5.31 5.31 " H 8.10 8.10 " Y 3.29 3.29 " Center Middle Top Bottom" at bounding box center [699, 349] width 563 height 554
click at [937, 259] on input "5.3" at bounding box center [907, 259] width 71 height 28
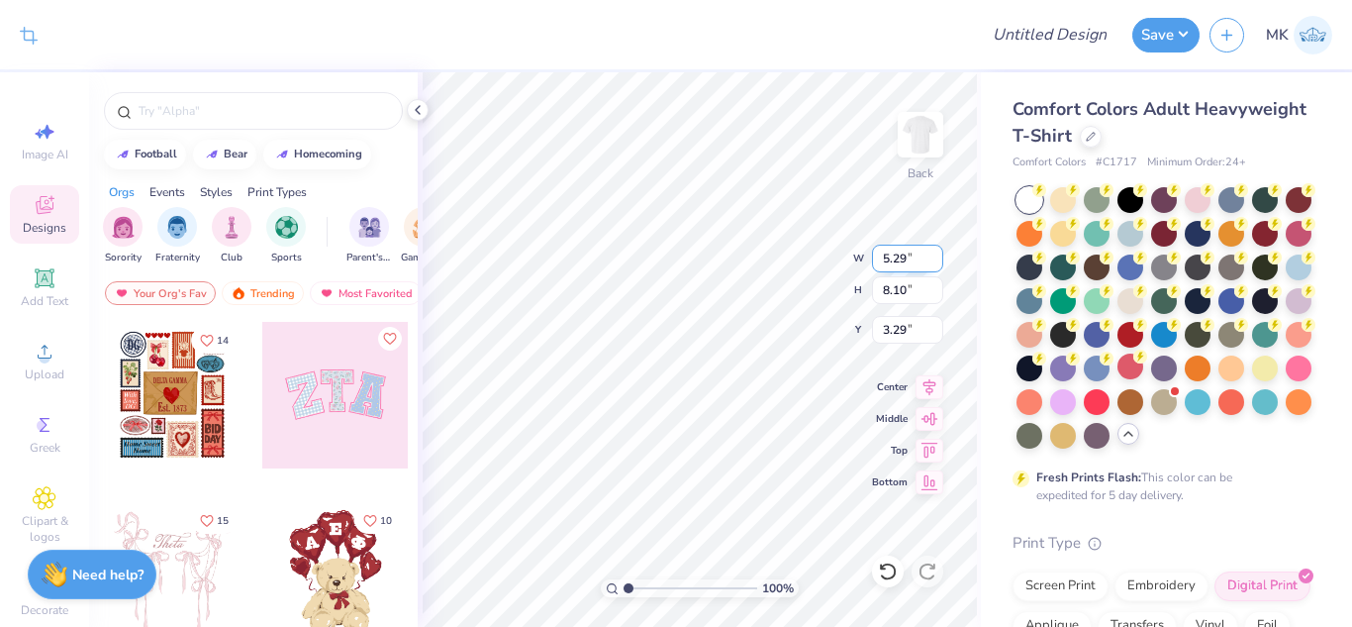
click at [936, 260] on input "5.29" at bounding box center [907, 259] width 71 height 28
type input "5.28"
click at [936, 260] on input "5.28" at bounding box center [907, 259] width 71 height 28
click at [824, 262] on div "100 % Back W 5.28 5.28 " H 8.10 8.10 " Y 3.29 3.29 " Center Middle Top Bottom" at bounding box center [699, 349] width 563 height 554
click at [893, 258] on input "5.31" at bounding box center [907, 259] width 71 height 28
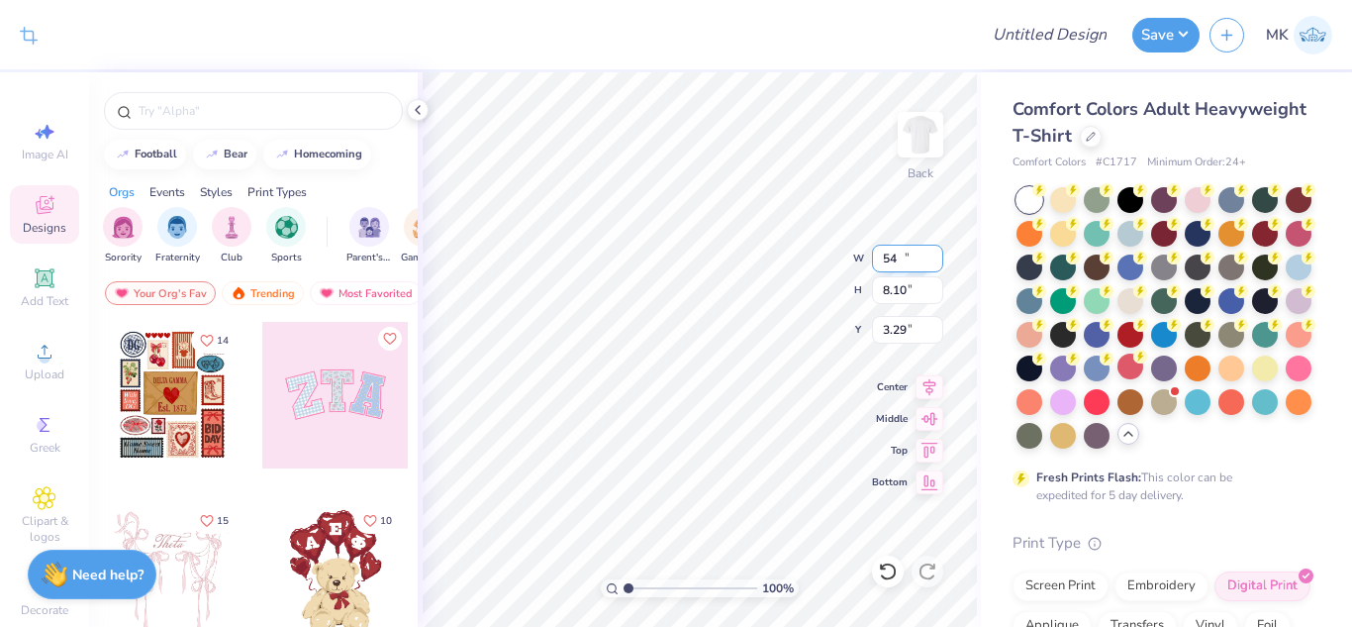
type input "5"
type input "4.80"
click at [908, 324] on input "3.29" at bounding box center [907, 330] width 71 height 28
type input "7.32"
type input "3"
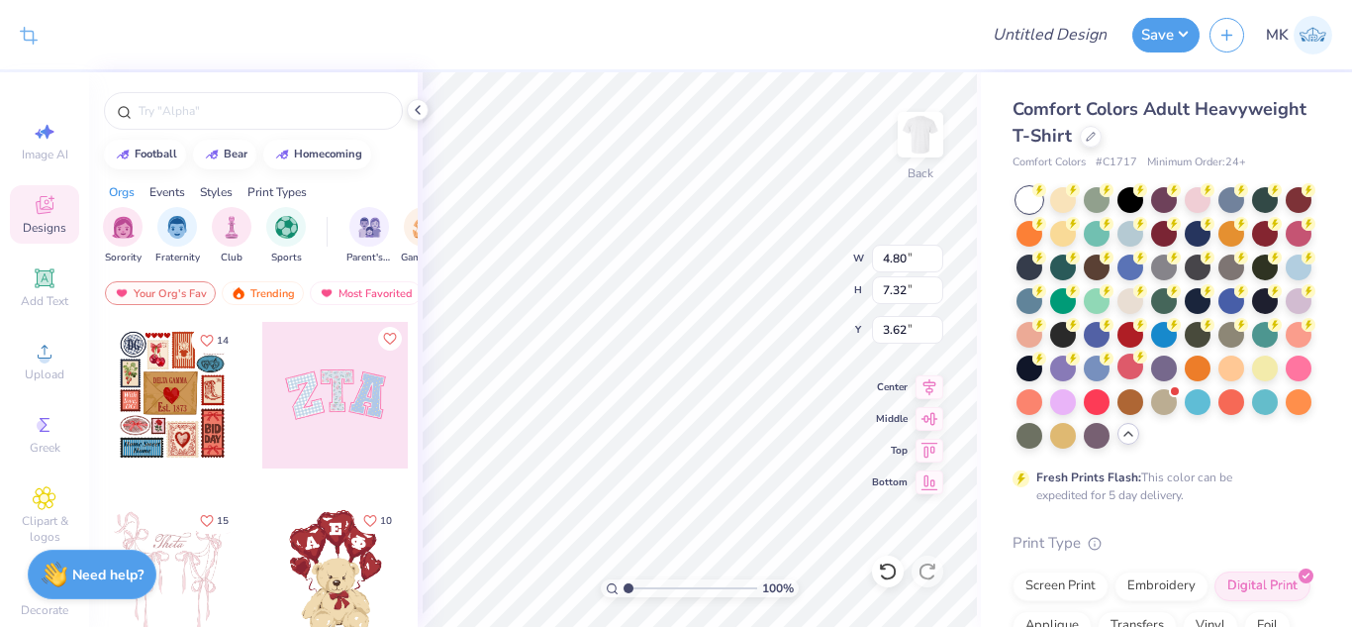
type input "3.62"
click at [1154, 37] on button "Save" at bounding box center [1165, 32] width 67 height 35
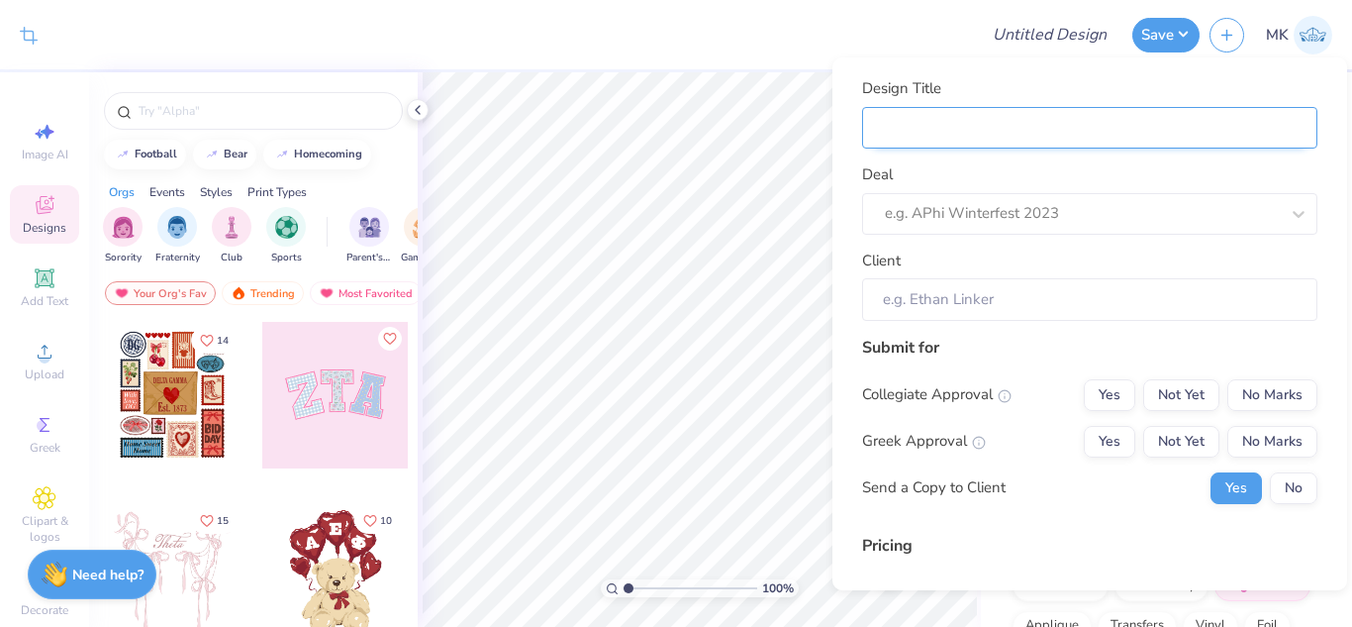
click at [1075, 119] on input "Design Title" at bounding box center [1089, 128] width 455 height 43
paste input "Age Discrimination In Employment Act"
type input "Age Discrimination In Employment Act"
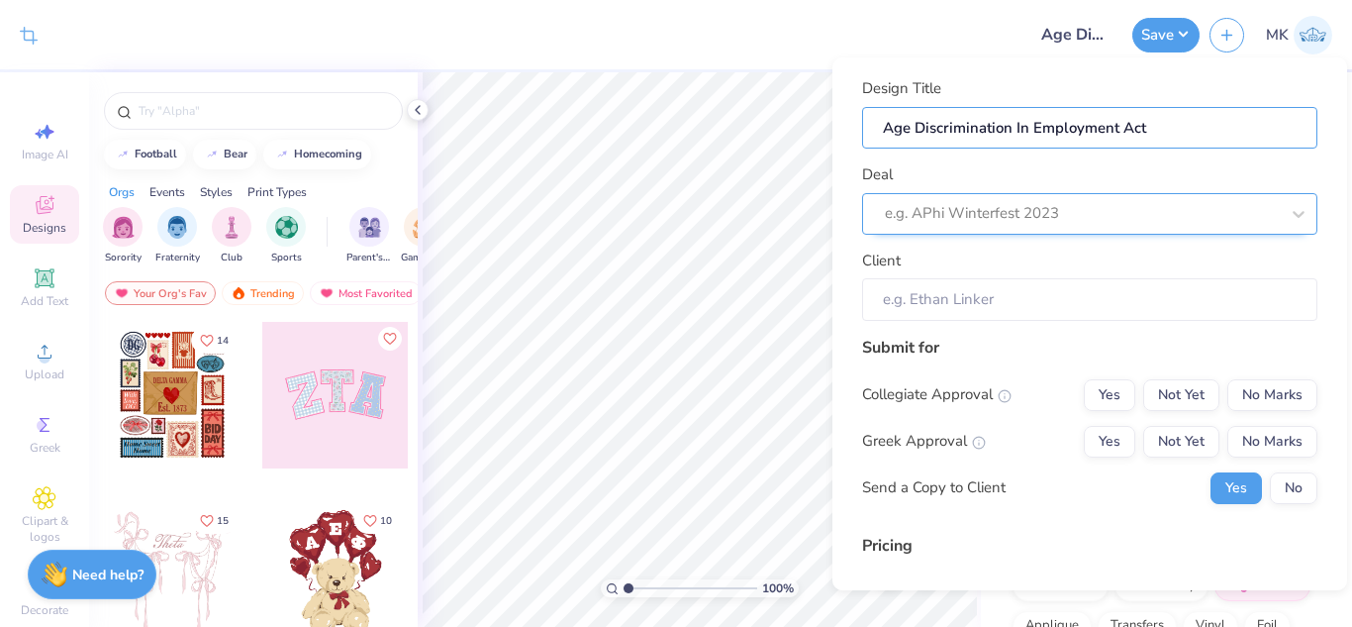
type input "Age Discrimination In Employment Act"
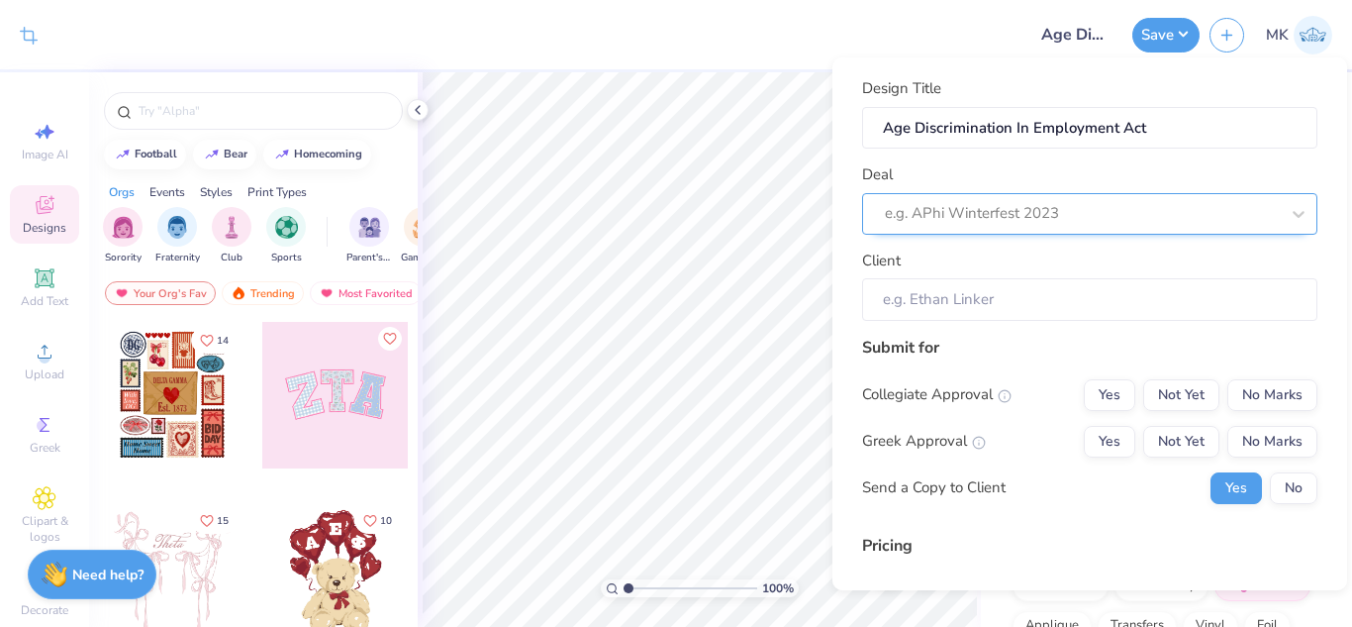
click at [937, 210] on div at bounding box center [1082, 213] width 394 height 27
paste input "Age Discrimination In Employment Act"
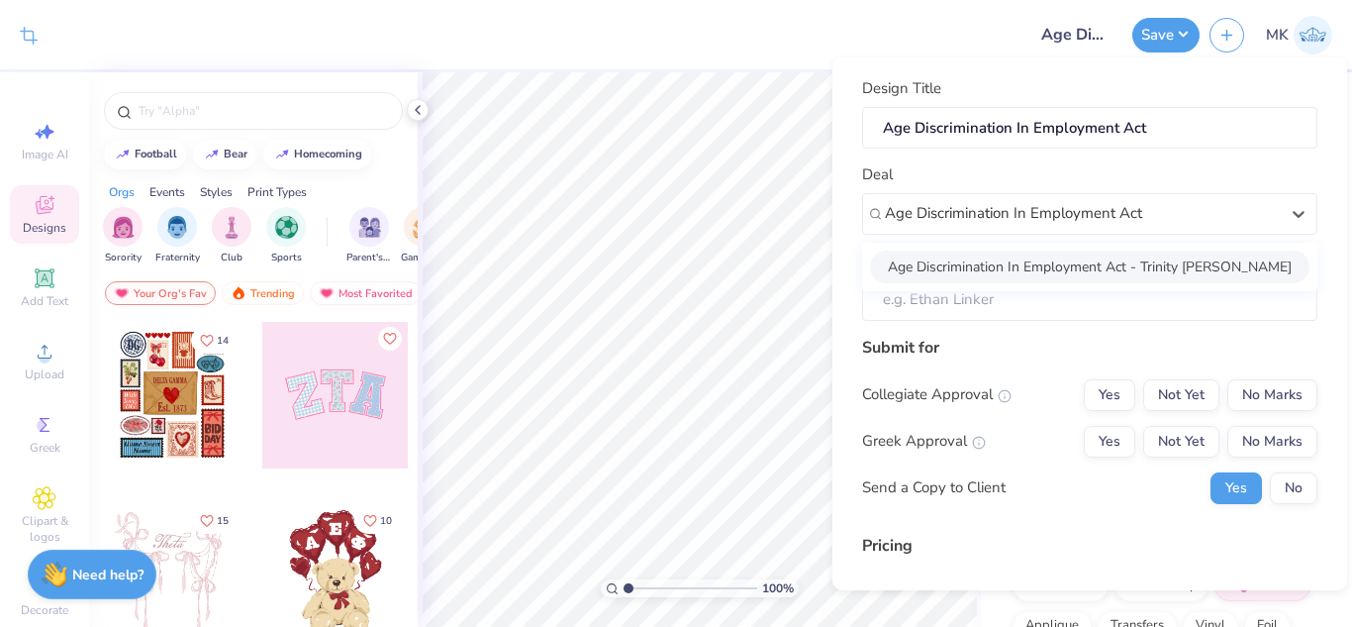
click at [1013, 260] on div "Age Discrimination In Employment Act - Trinity Saefong" at bounding box center [1090, 266] width 440 height 33
type input "Age Discrimination In Employment Act"
type input "Trinity Saefong"
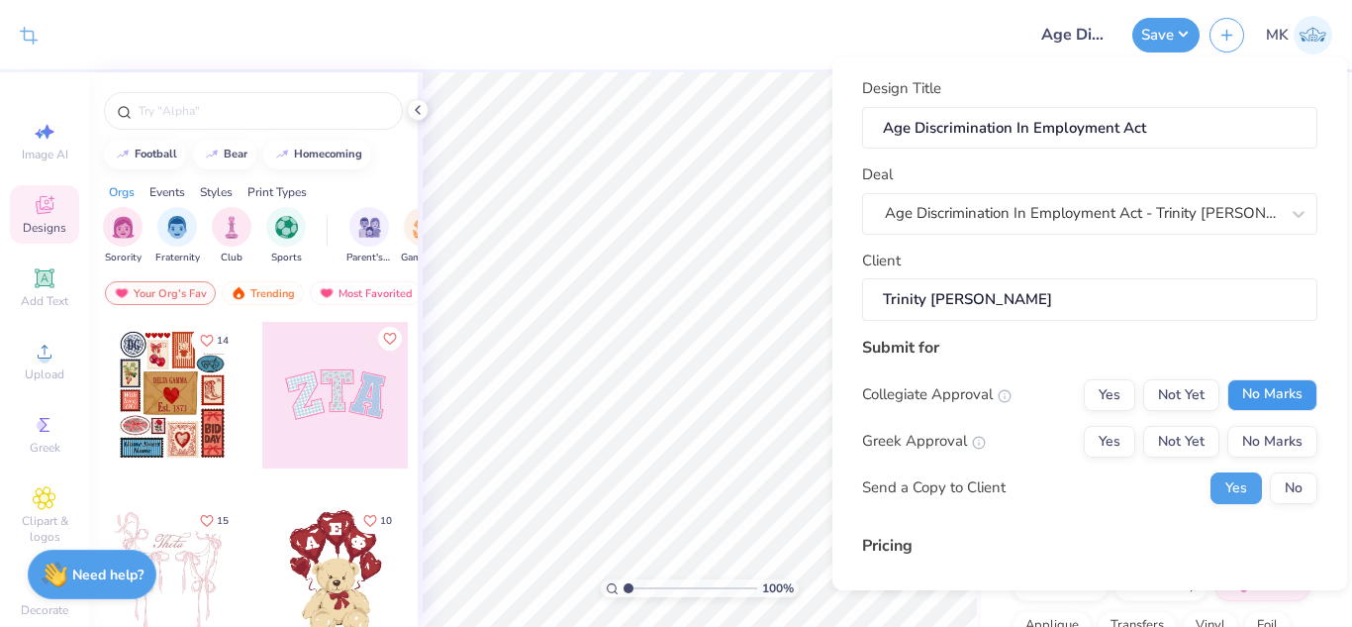
click at [1227, 392] on button "No Marks" at bounding box center [1272, 395] width 90 height 32
click at [1250, 441] on button "No Marks" at bounding box center [1272, 442] width 90 height 32
click at [1270, 485] on button "No" at bounding box center [1294, 488] width 48 height 32
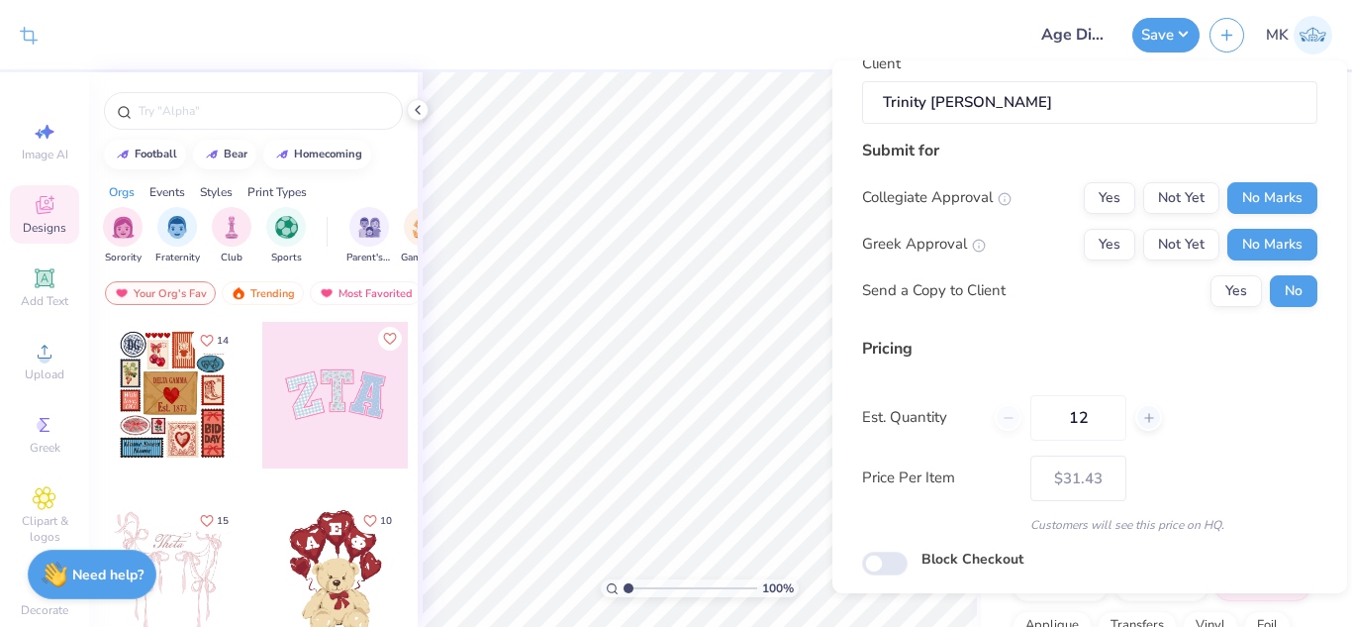
scroll to position [264, 0]
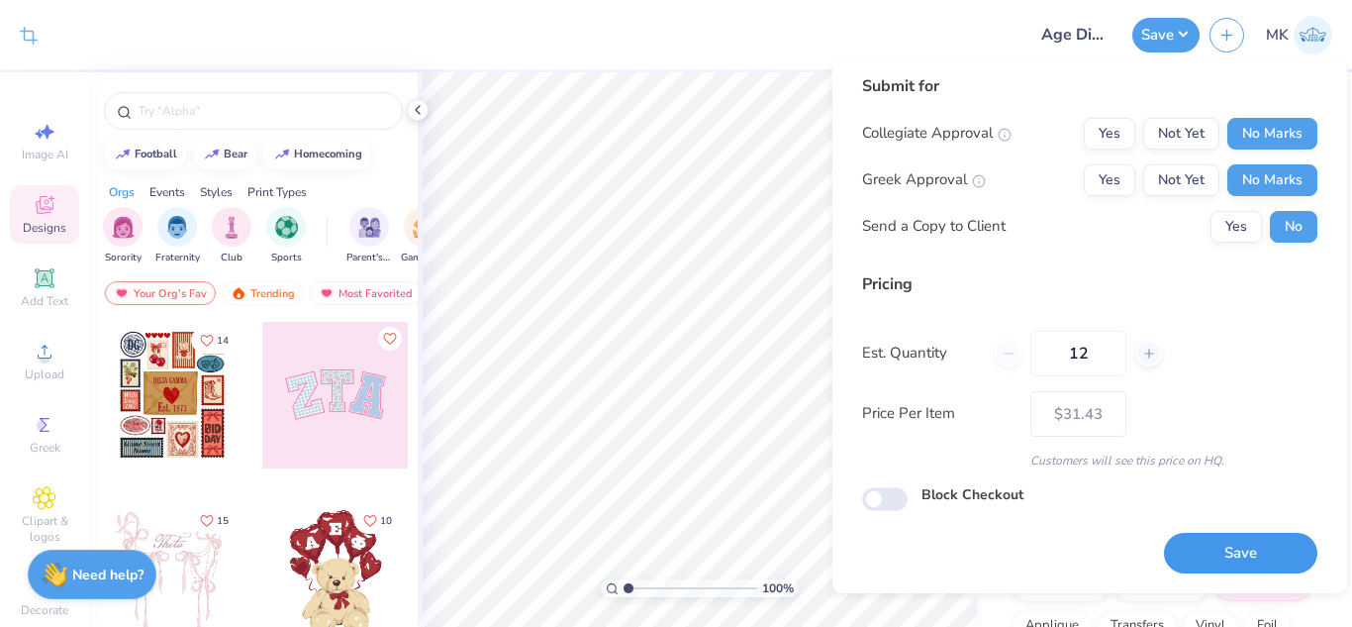
click at [1229, 551] on button "Save" at bounding box center [1240, 553] width 153 height 41
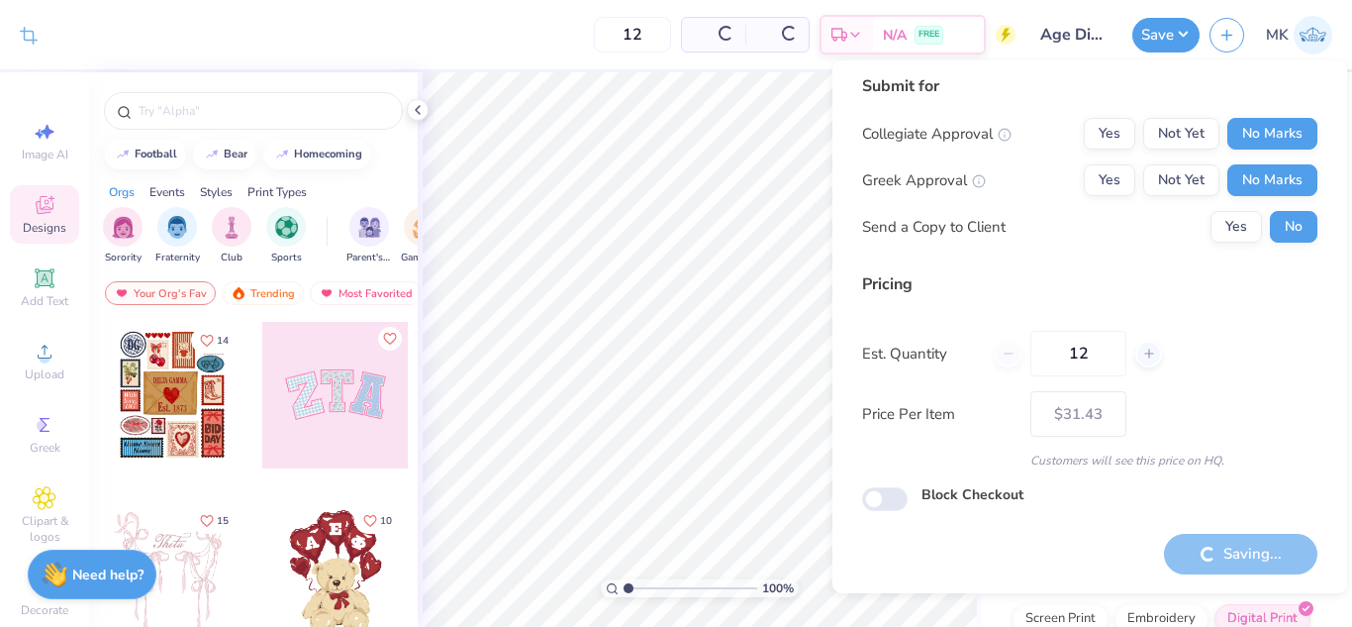
type input "– –"
